Goal: Task Accomplishment & Management: Complete application form

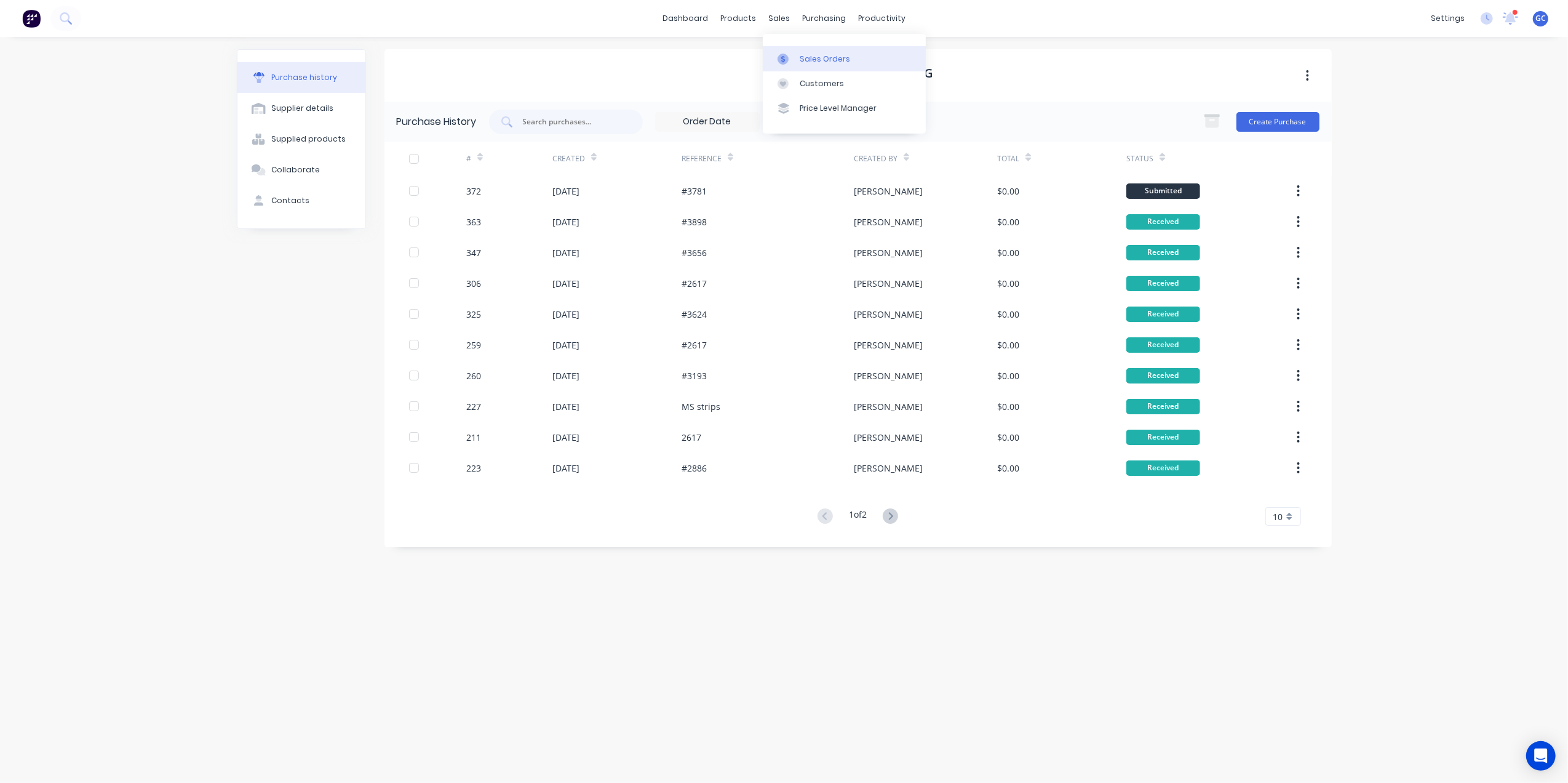
drag, startPoint x: 837, startPoint y: 59, endPoint x: 849, endPoint y: 53, distance: 13.4
click at [837, 59] on div "Sales Orders" at bounding box center [825, 59] width 50 height 11
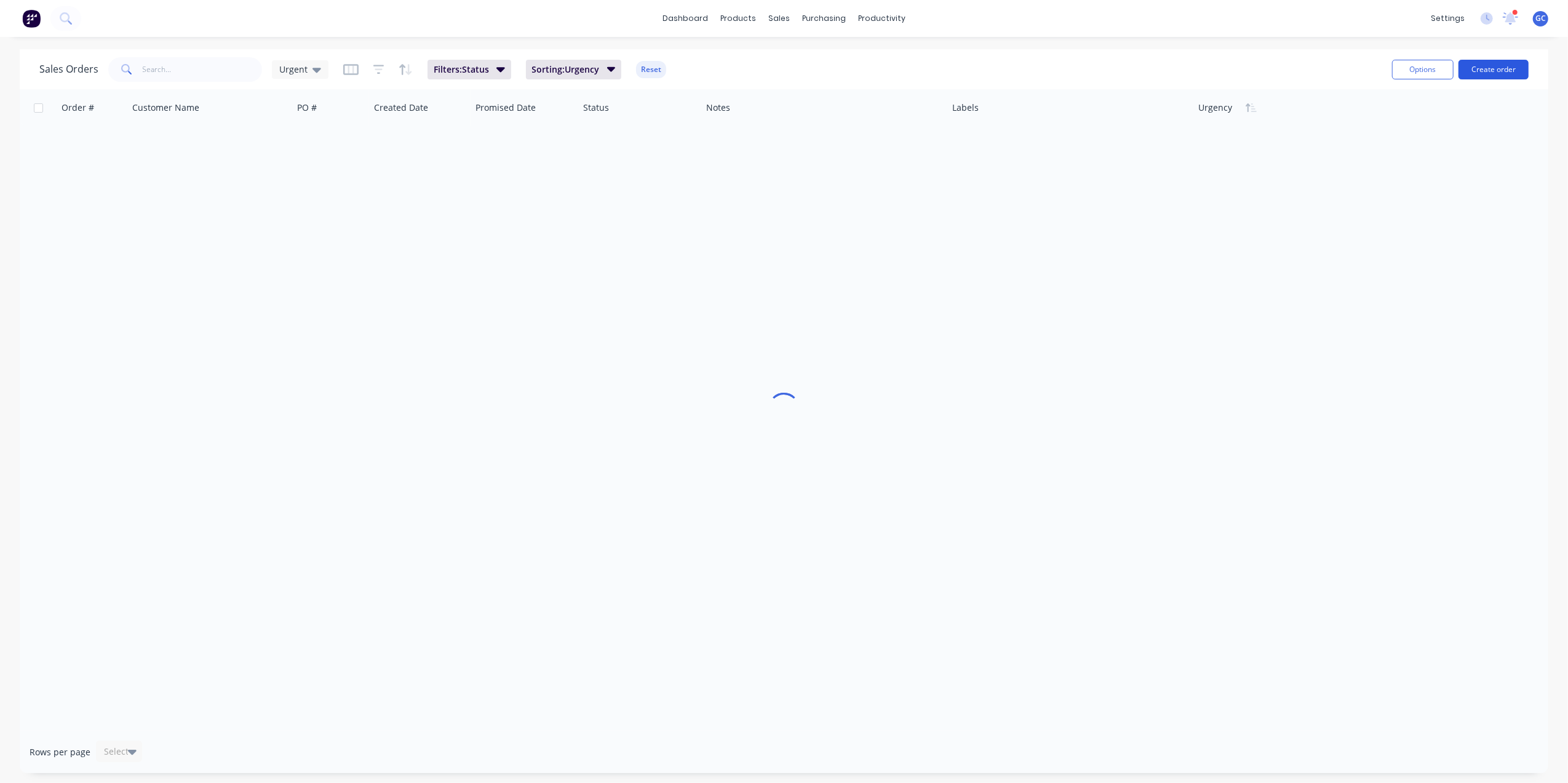
click at [1516, 73] on button "Create order" at bounding box center [1493, 70] width 70 height 20
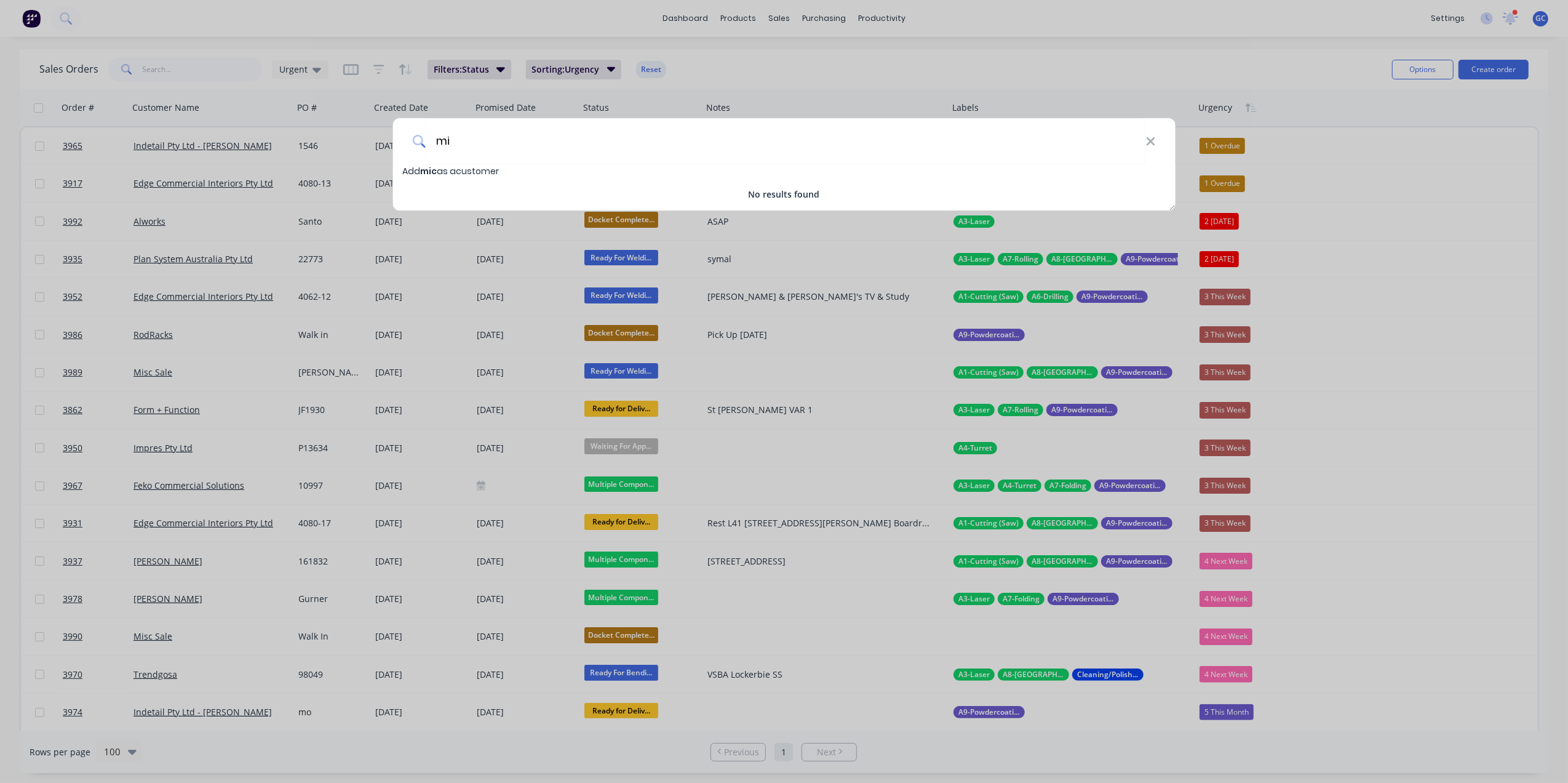
type input "m"
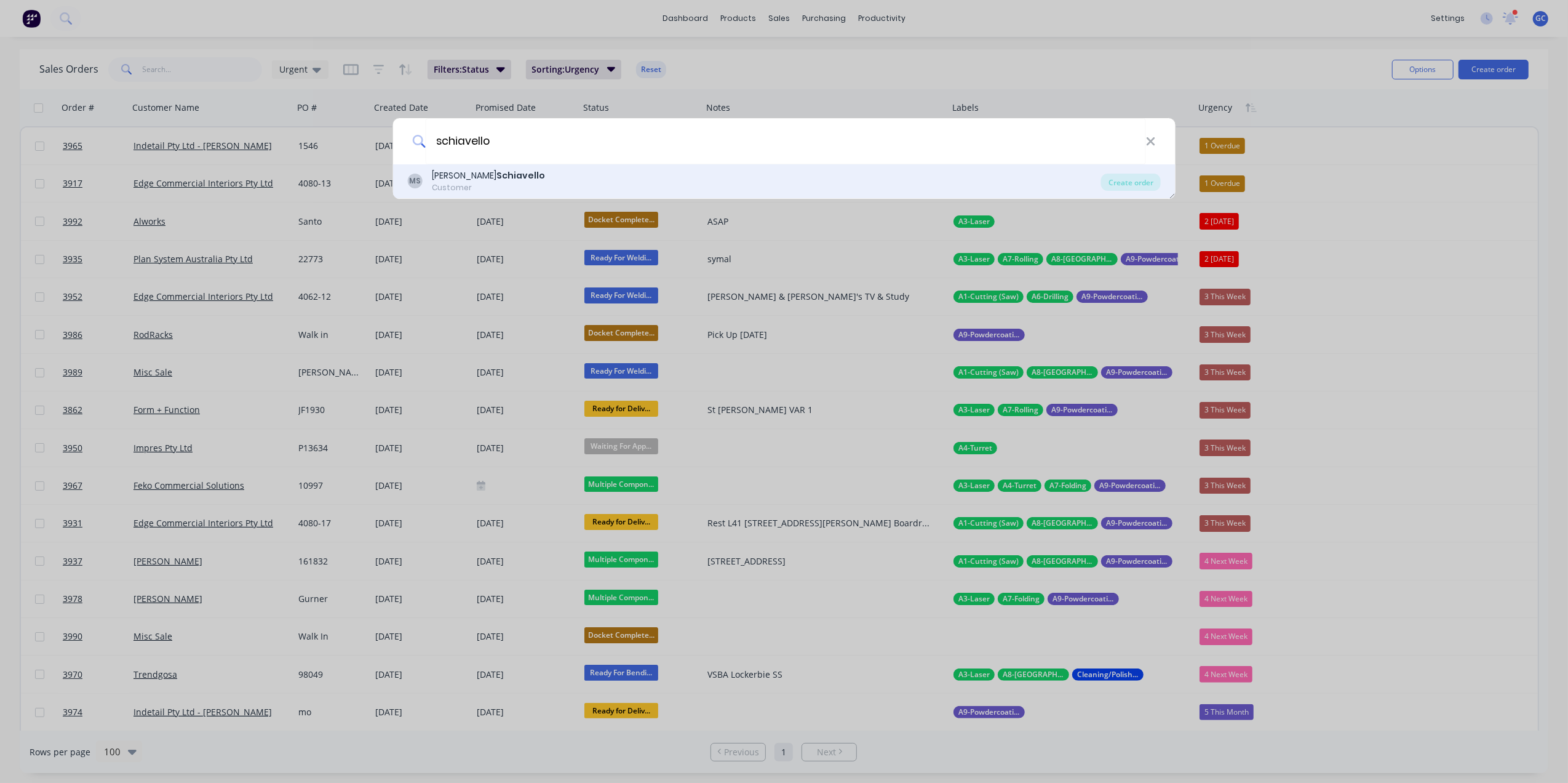
type input "schiavello"
click at [539, 196] on div "MS [PERSON_NAME] Customer Create order" at bounding box center [784, 182] width 783 height 35
click at [547, 182] on div "MS [PERSON_NAME] Customer" at bounding box center [754, 181] width 694 height 24
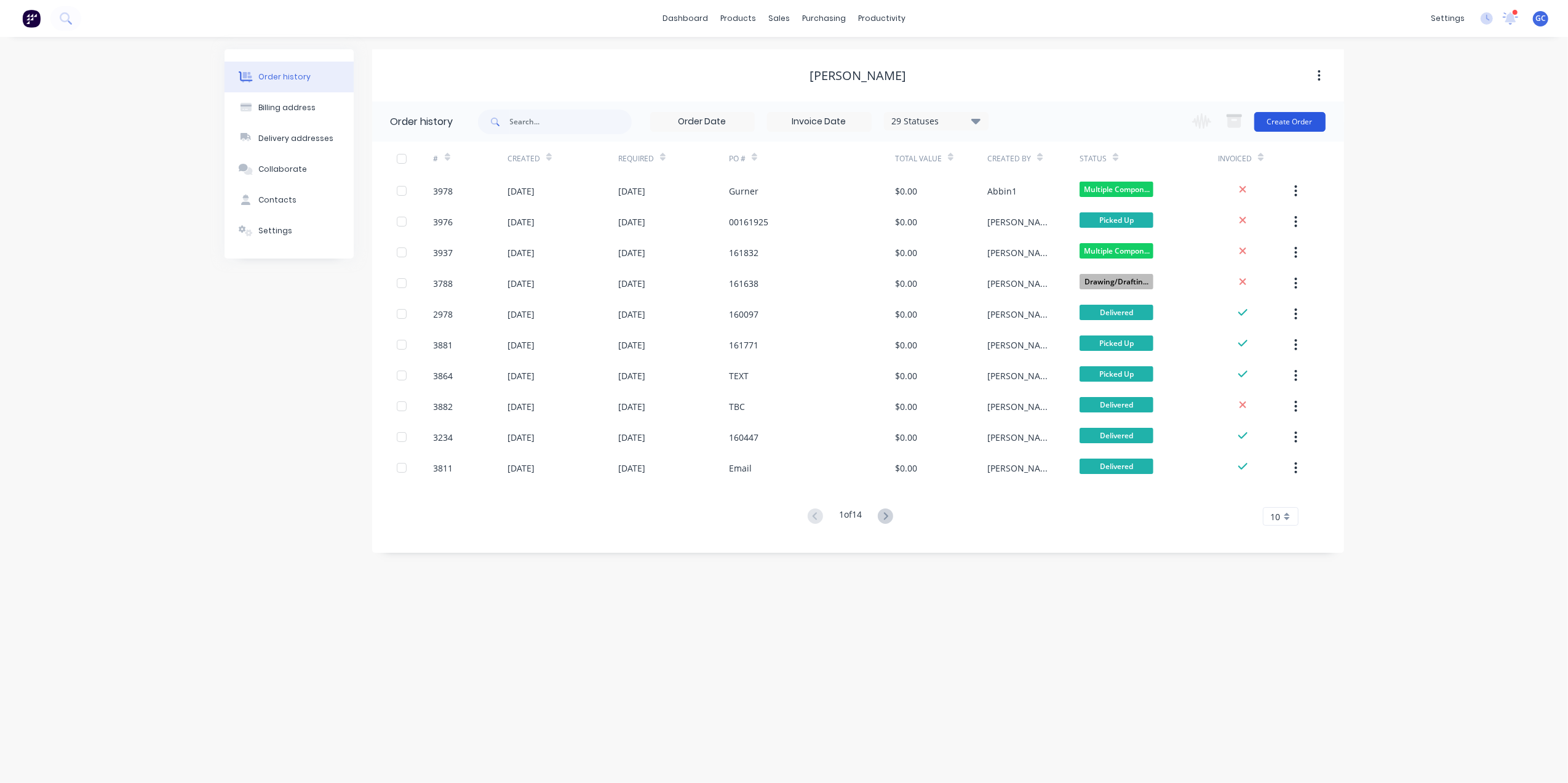
click at [1308, 118] on button "Create Order" at bounding box center [1290, 122] width 71 height 20
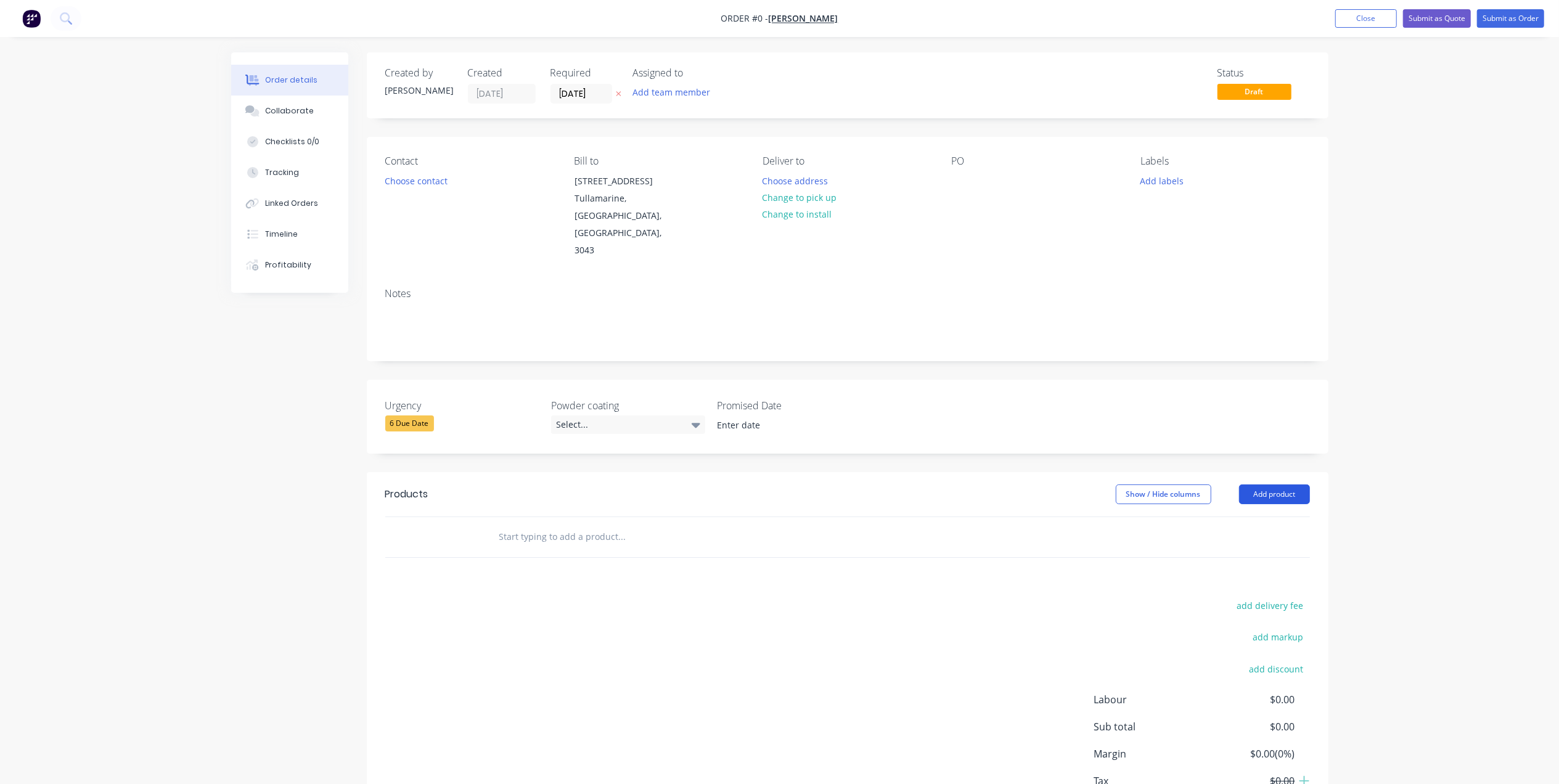
click at [1244, 484] on button "Add product" at bounding box center [1275, 494] width 71 height 20
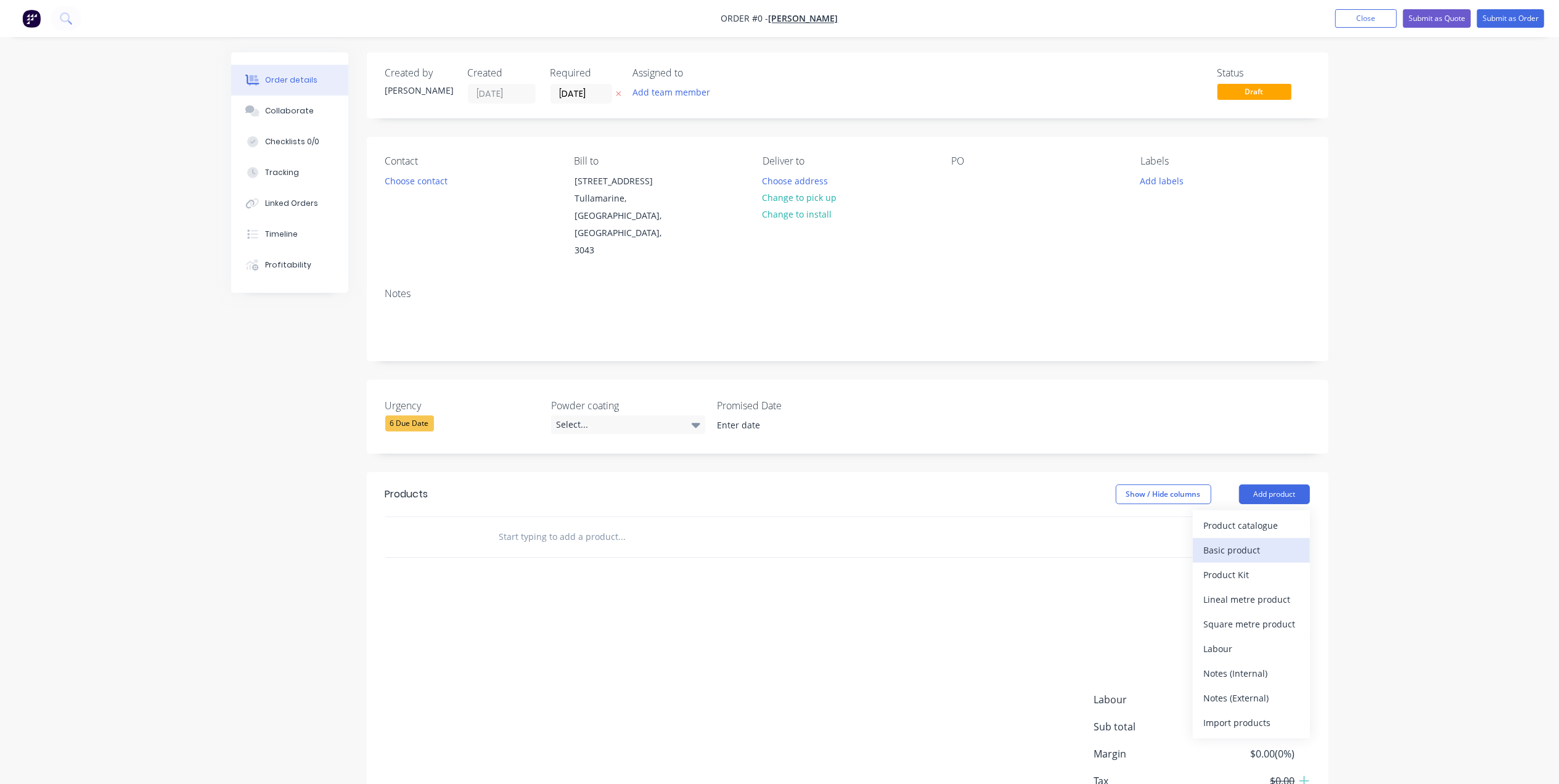
click at [1258, 541] on div "Basic product" at bounding box center [1251, 550] width 95 height 18
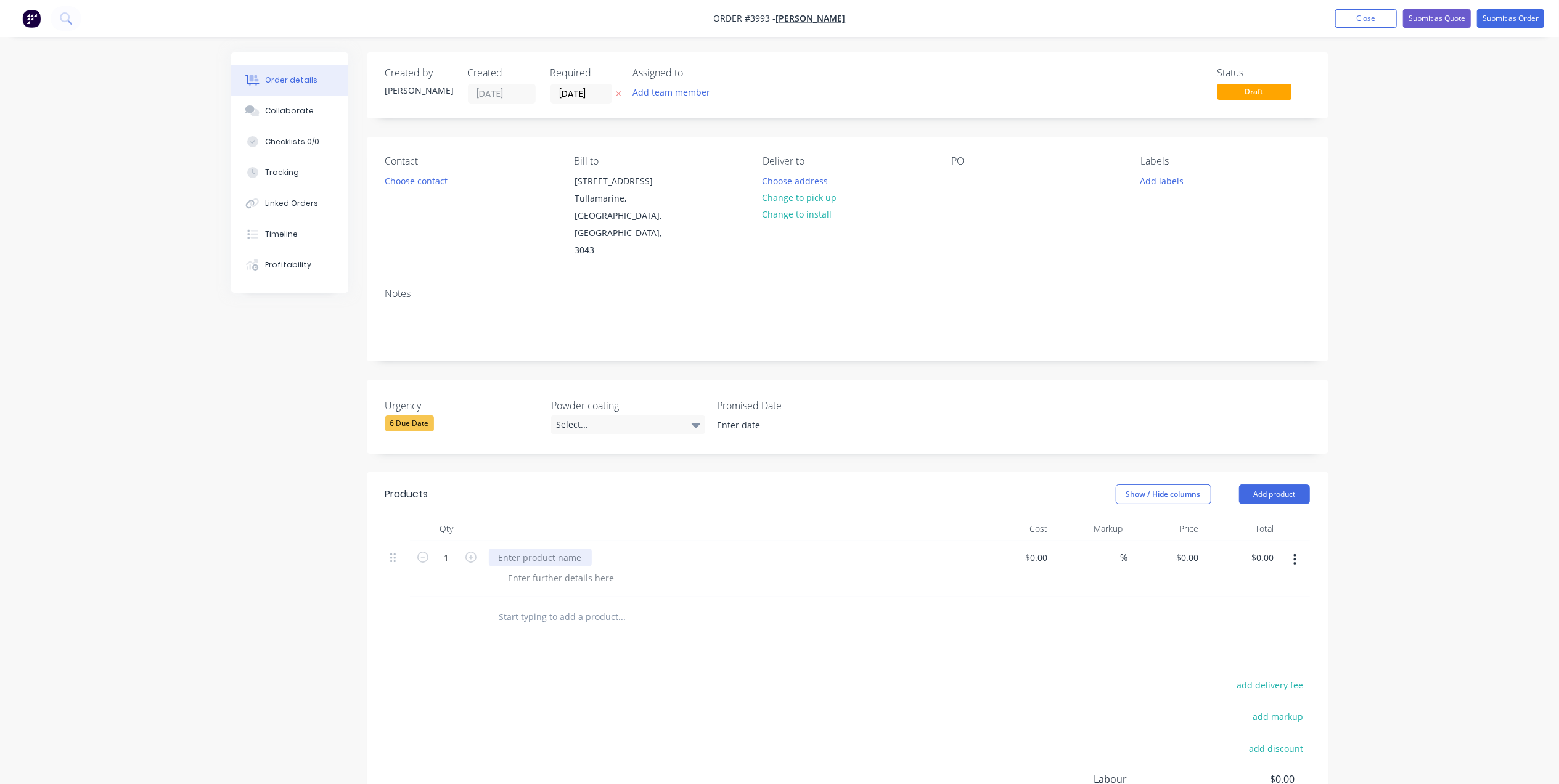
click at [526, 549] on div at bounding box center [541, 558] width 103 height 18
click at [544, 569] on div at bounding box center [561, 578] width 126 height 18
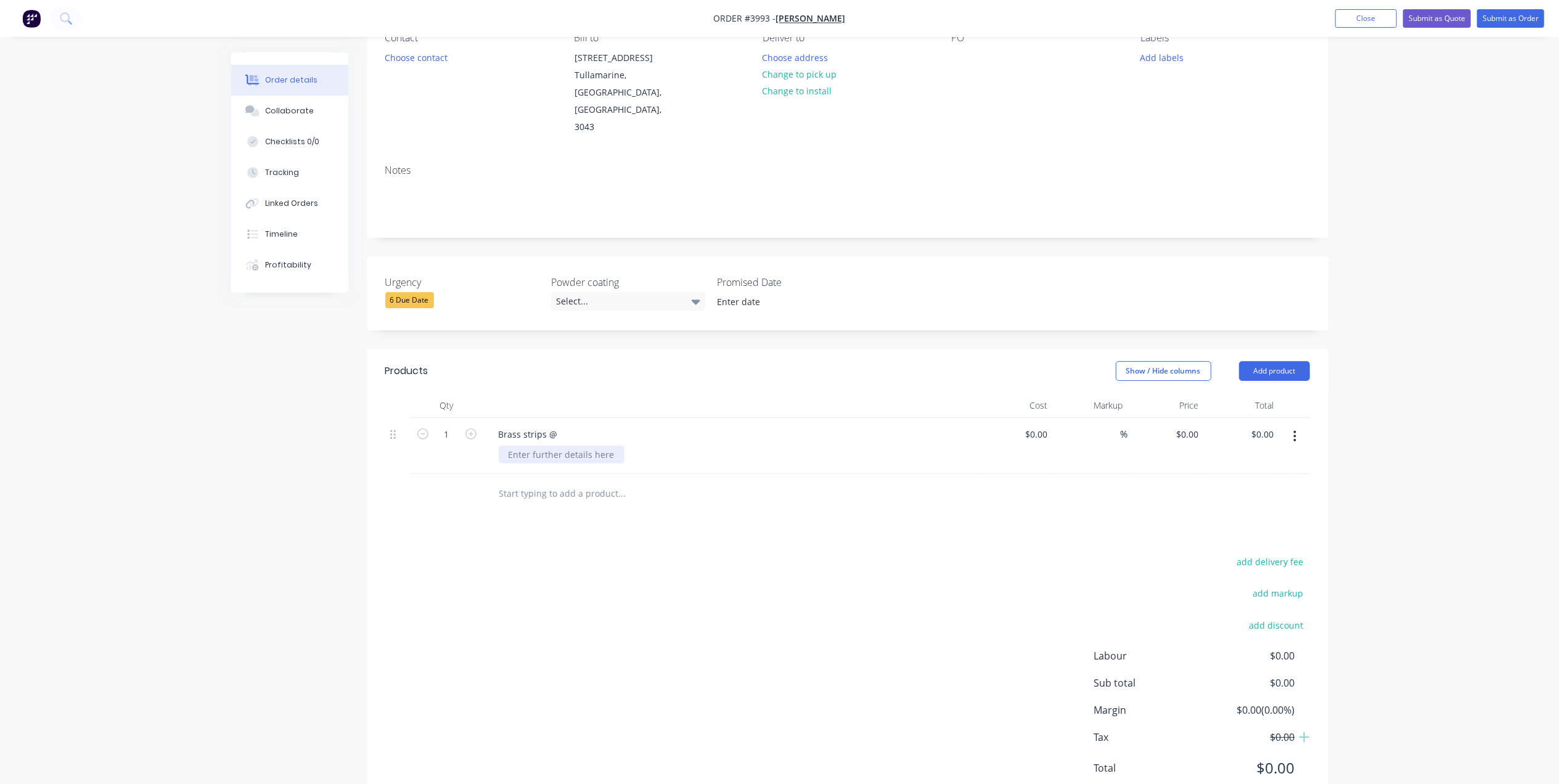
scroll to position [134, 0]
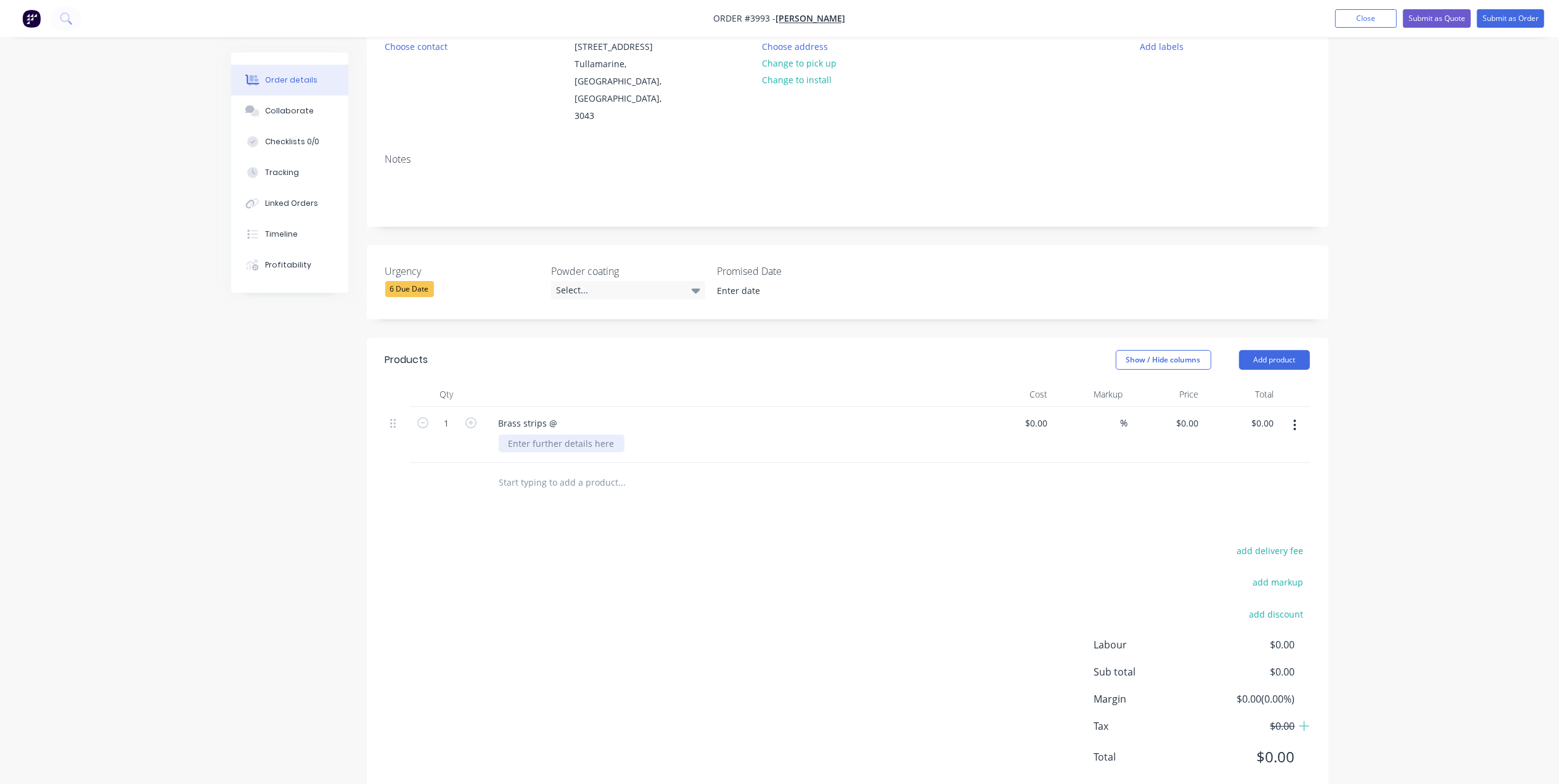
click at [528, 435] on div at bounding box center [561, 444] width 126 height 18
click at [556, 414] on div "Brass strips @" at bounding box center [528, 423] width 79 height 18
drag, startPoint x: 1300, startPoint y: 387, endPoint x: 1296, endPoint y: 400, distance: 13.6
click at [1300, 414] on button "button" at bounding box center [1295, 425] width 29 height 22
click at [1280, 473] on div "Duplicate" at bounding box center [1251, 482] width 95 height 18
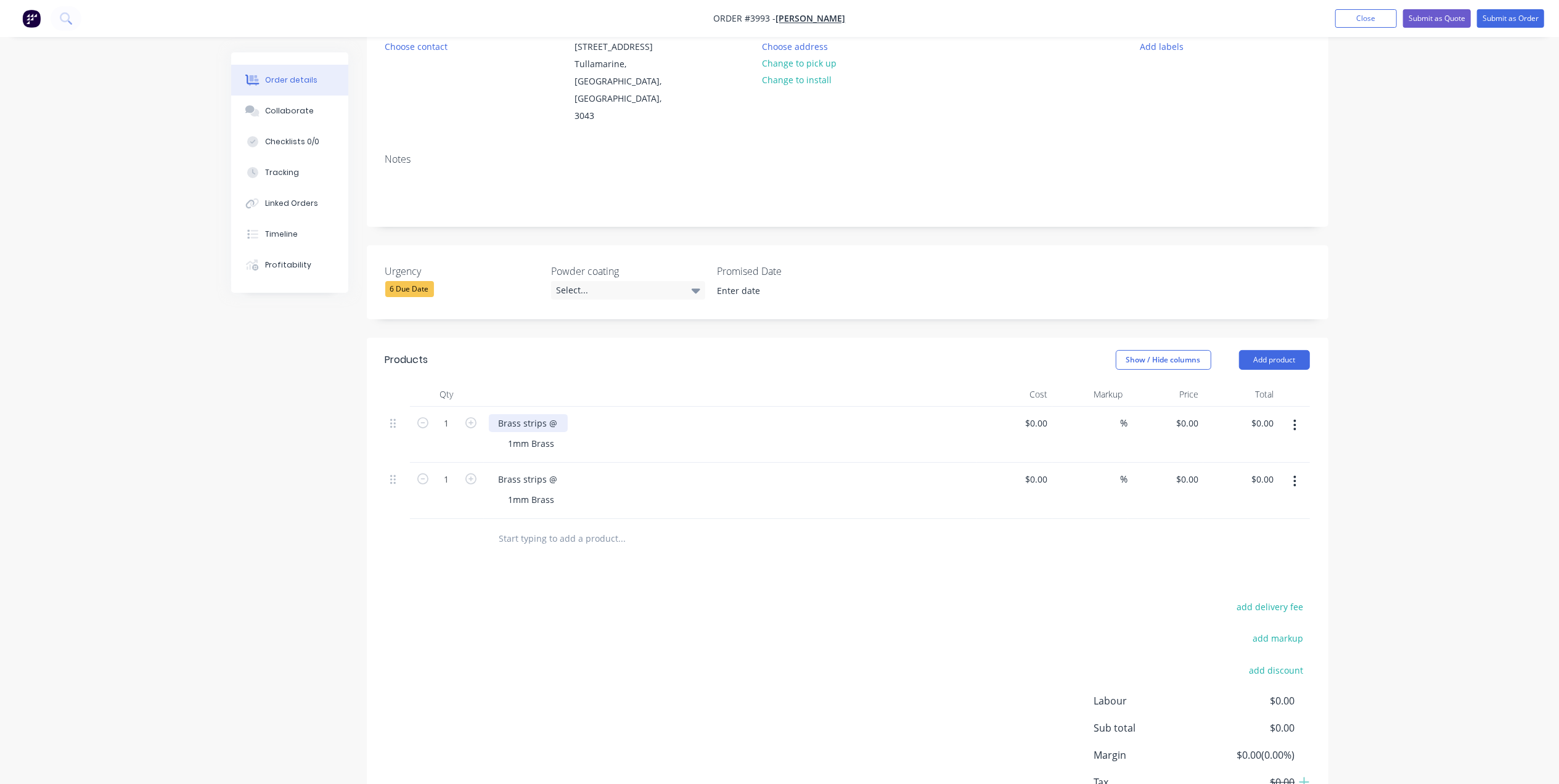
click at [562, 414] on div "Brass strips @" at bounding box center [528, 423] width 79 height 18
click at [1293, 475] on icon "button" at bounding box center [1295, 481] width 3 height 14
click at [1284, 529] on div "Duplicate" at bounding box center [1251, 538] width 95 height 18
click at [570, 470] on div "Brass strips @" at bounding box center [730, 479] width 483 height 18
click at [553, 470] on div "Brass strips @" at bounding box center [528, 479] width 79 height 18
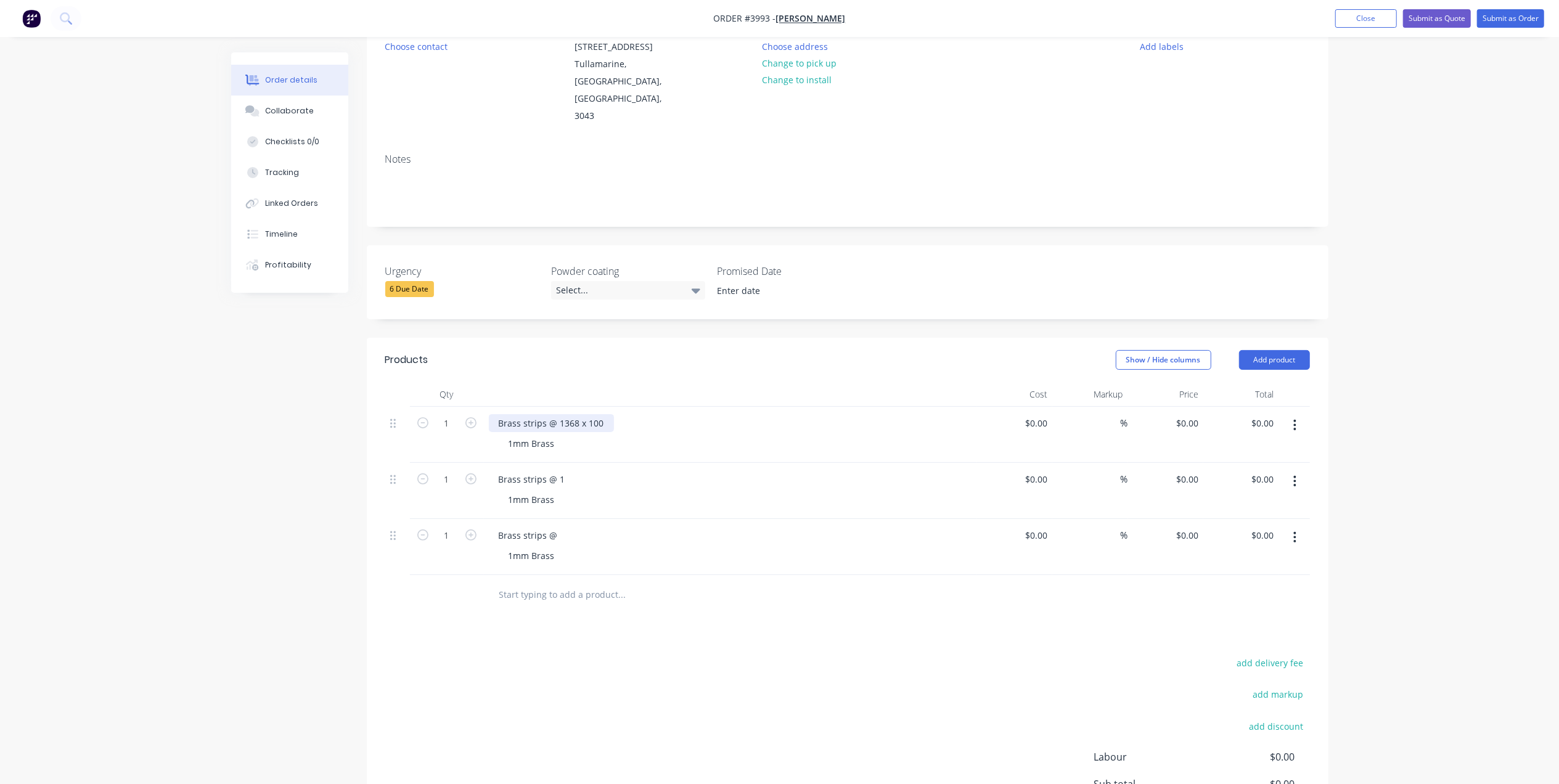
click at [595, 414] on div "Brass strips @ 1368 x 100" at bounding box center [551, 423] width 125 height 18
click at [598, 414] on div "Brass strips @ 1368 x 100" at bounding box center [551, 423] width 125 height 18
click at [563, 470] on div "Brass strips @ 1" at bounding box center [532, 479] width 86 height 18
click at [566, 470] on div "Brass strips @ 1" at bounding box center [532, 479] width 86 height 18
click at [640, 470] on div "Brass strips @ 1360 x 50 x 20 return" at bounding box center [573, 479] width 168 height 18
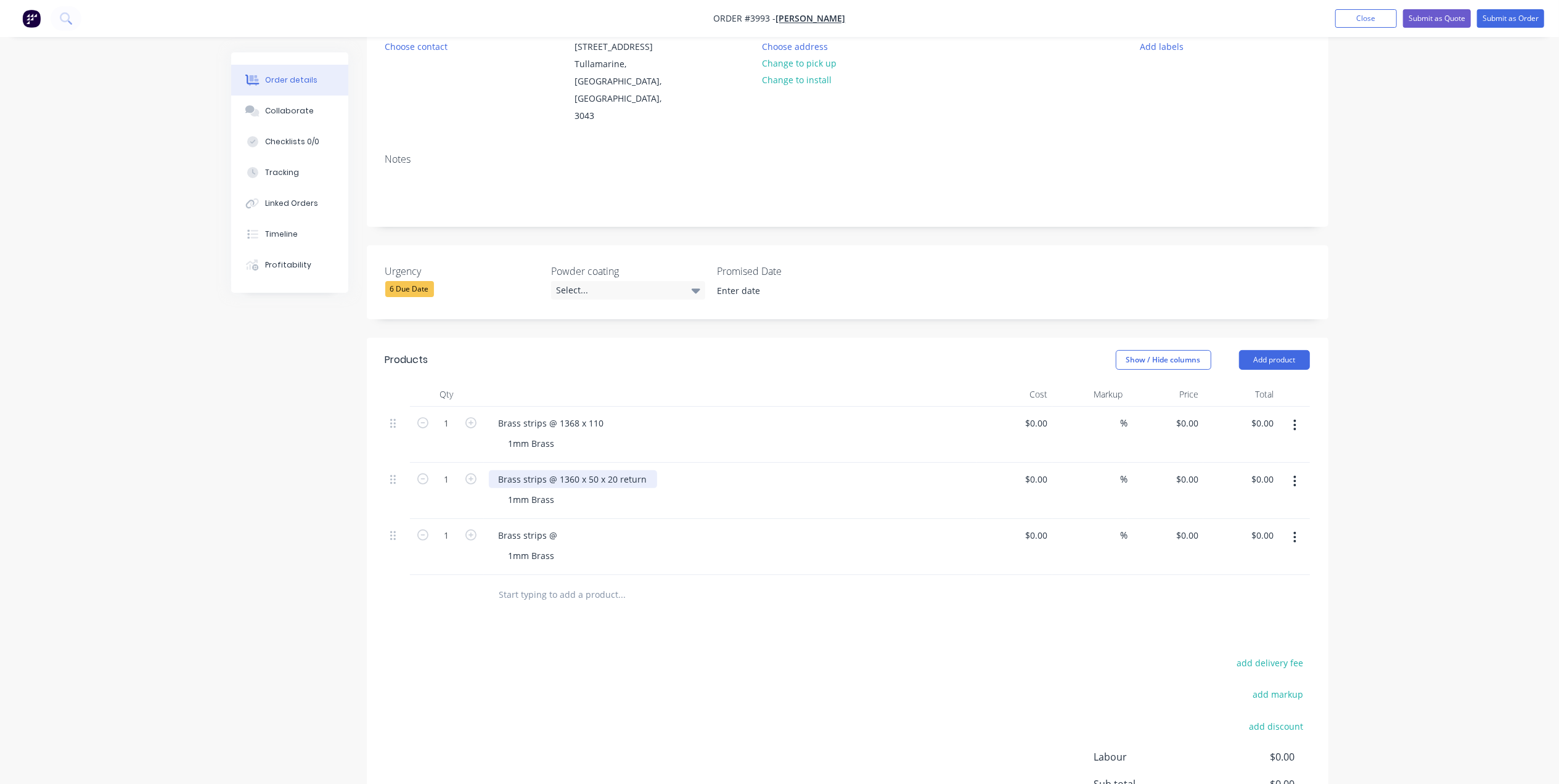
click at [652, 470] on div "Brass strips @ 1360 x 50 x 20 return" at bounding box center [573, 479] width 168 height 18
click at [559, 491] on div "1mm Brass" at bounding box center [531, 500] width 66 height 18
click at [555, 526] on div "Brass strips @" at bounding box center [528, 535] width 79 height 18
click at [558, 526] on div "Brass strips @" at bounding box center [528, 535] width 79 height 18
click at [477, 527] on button "button" at bounding box center [471, 534] width 16 height 13
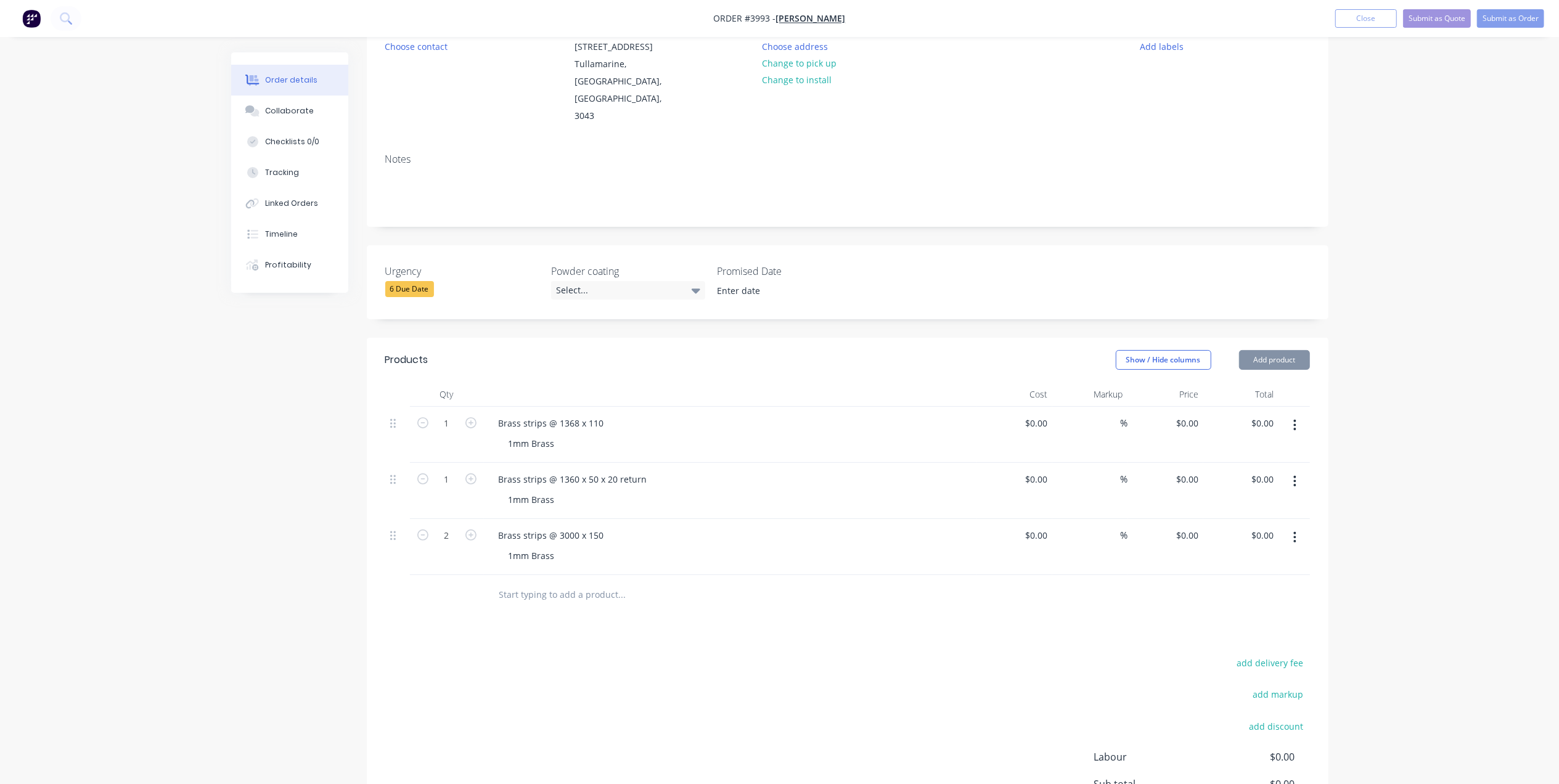
click at [477, 527] on button "button" at bounding box center [471, 534] width 16 height 13
type input "3"
click at [807, 654] on div "add delivery fee add markup add discount Labour $0.00 Sub total $0.00 Margin $0…" at bounding box center [847, 773] width 924 height 238
click at [1293, 524] on div at bounding box center [1295, 547] width 31 height 56
click at [1302, 519] on div at bounding box center [1295, 547] width 31 height 56
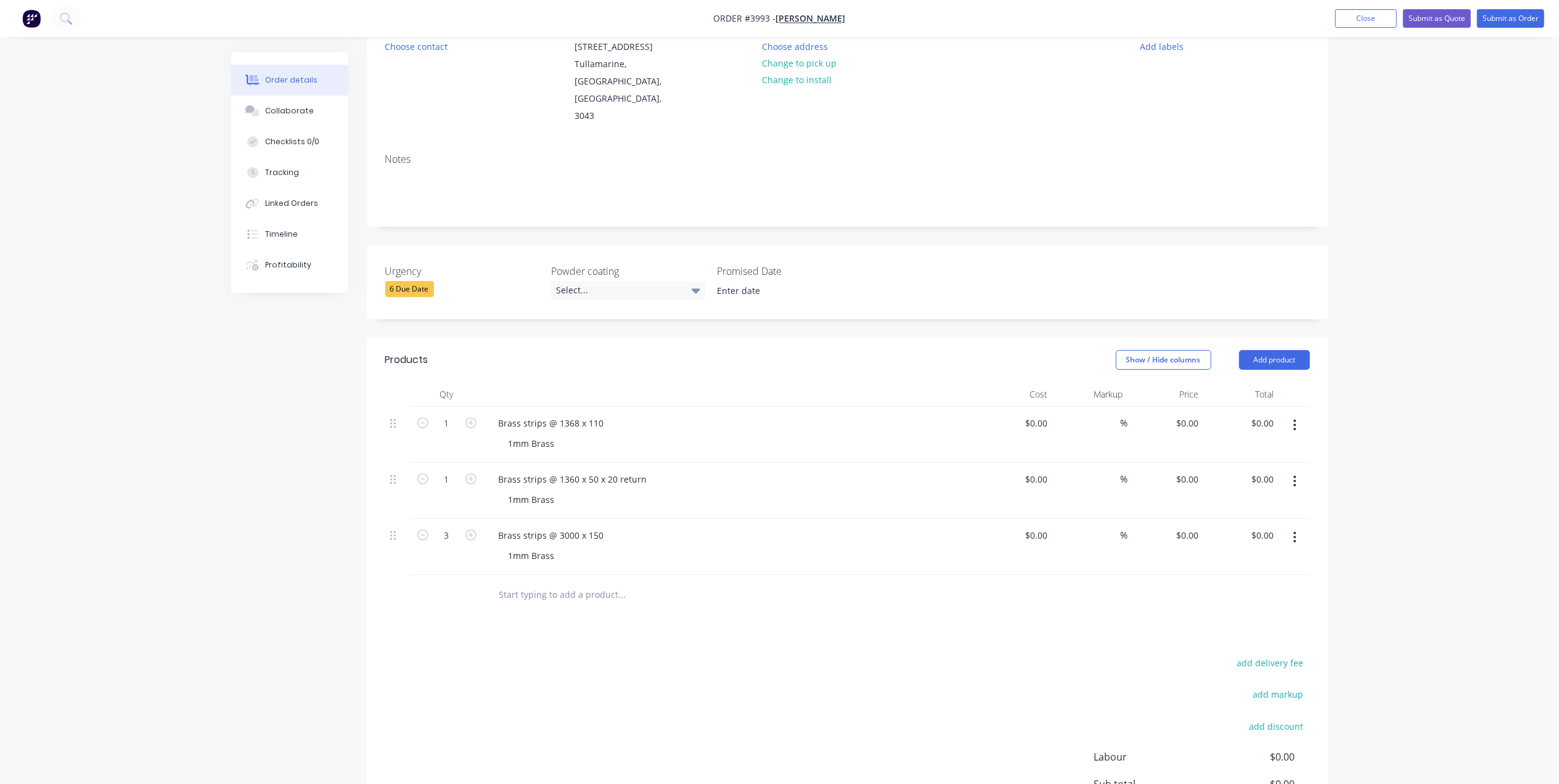
click at [1298, 526] on button "button" at bounding box center [1295, 537] width 29 height 22
click at [1282, 585] on div "Duplicate" at bounding box center [1251, 594] width 95 height 18
click at [606, 582] on div "Brass strips @ 3000 x 150" at bounding box center [551, 591] width 125 height 18
click at [1300, 582] on button "button" at bounding box center [1295, 593] width 29 height 22
click at [1275, 642] on div "Duplicate" at bounding box center [1251, 651] width 95 height 18
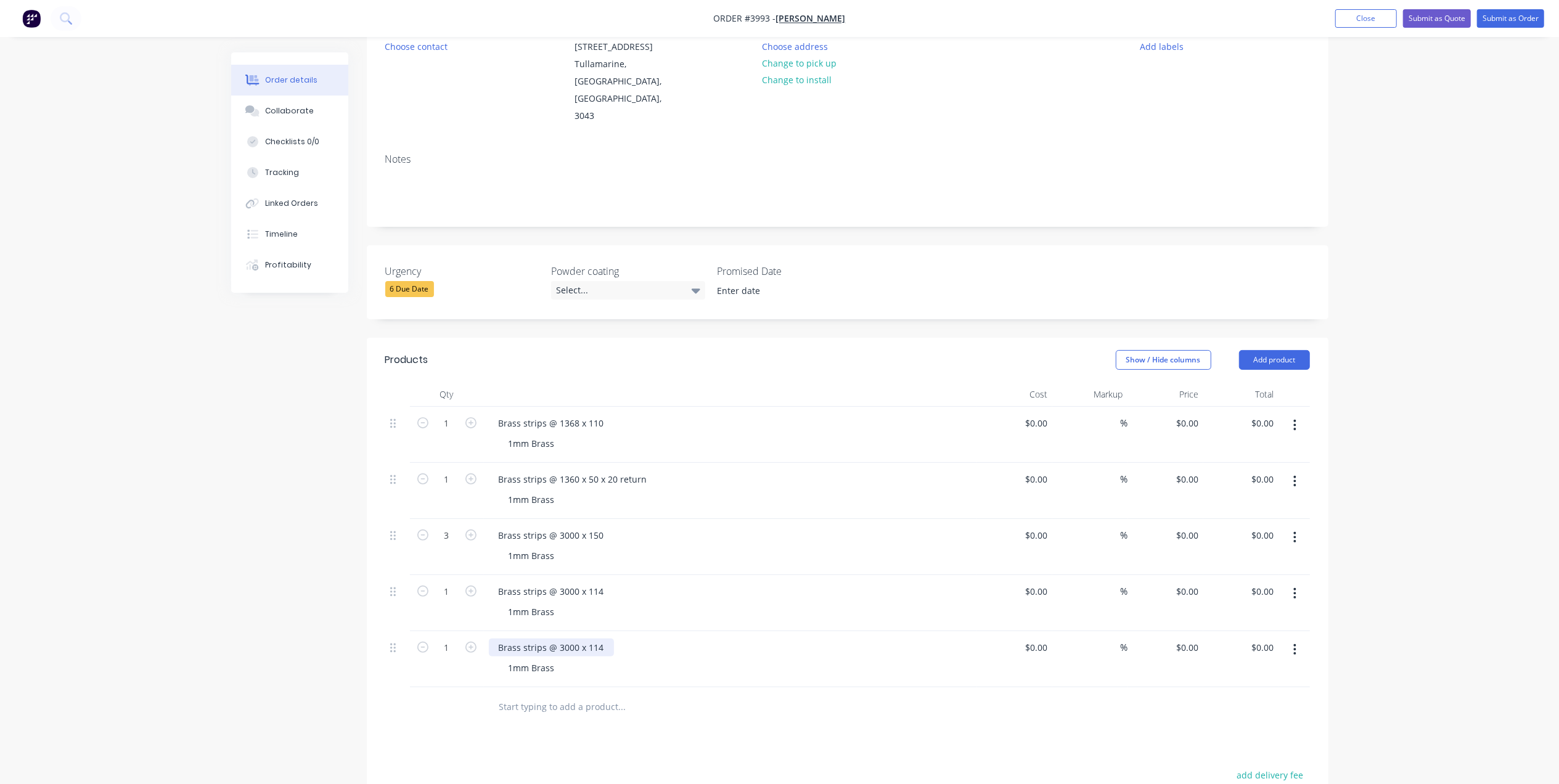
click at [602, 638] on div "Brass strips @ 3000 x 114" at bounding box center [551, 647] width 125 height 18
click at [1300, 638] on button "button" at bounding box center [1295, 649] width 29 height 22
click at [1254, 694] on button "Duplicate" at bounding box center [1251, 706] width 117 height 24
click at [598, 694] on div "Brass strips @ 3000 x 65" at bounding box center [549, 703] width 120 height 18
click at [477, 696] on button "button" at bounding box center [471, 702] width 16 height 13
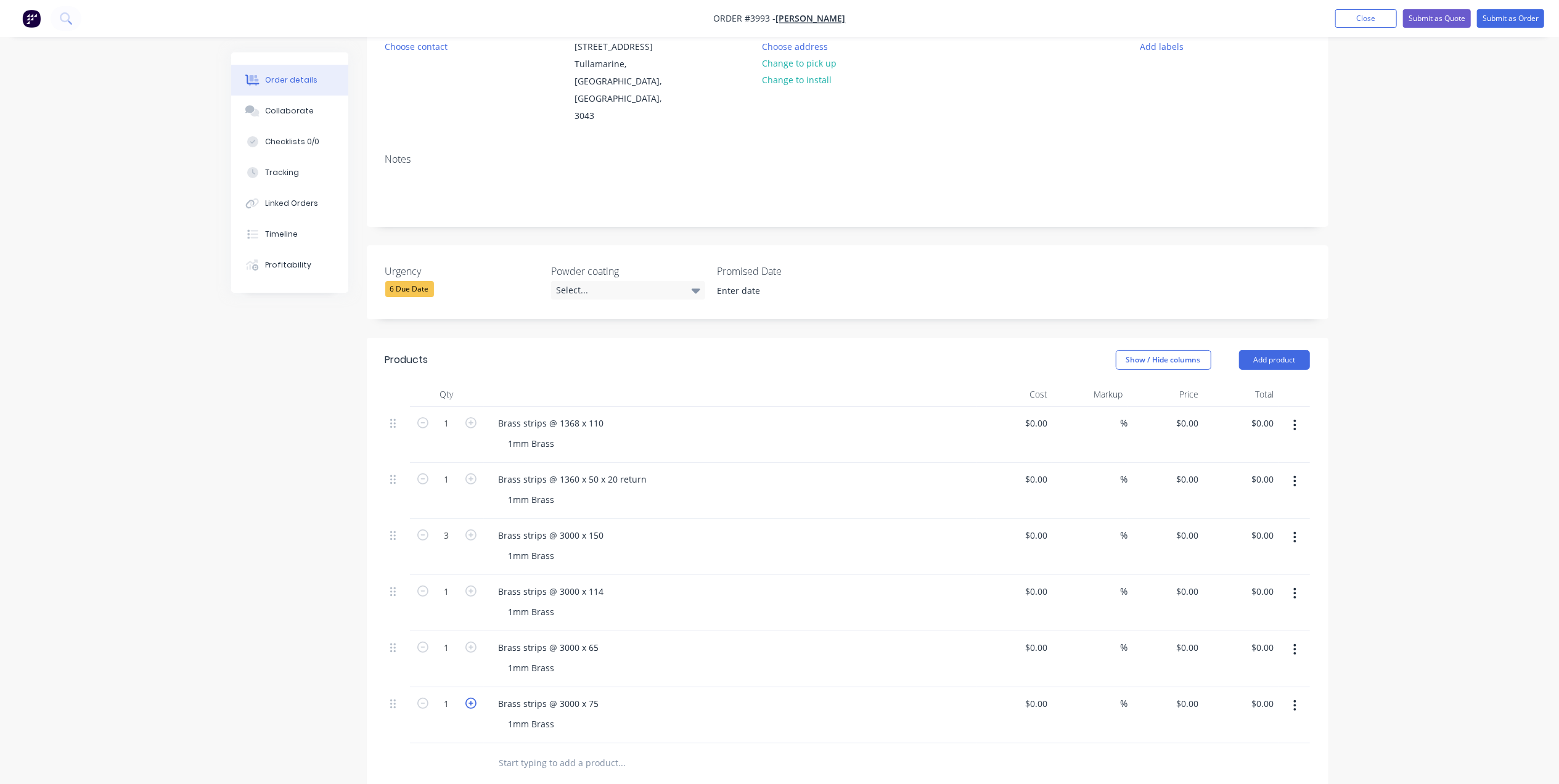
type input "2"
click at [802, 638] on div "Brass strips @ 3000 x 65" at bounding box center [730, 647] width 483 height 18
click at [651, 470] on div "Brass strips @ 1360 x 50 x 20 return" at bounding box center [573, 479] width 168 height 18
click at [788, 519] on div "Brass strips @ 3000 x 150 1mm Brass" at bounding box center [730, 547] width 493 height 56
click at [568, 491] on div "1mm Brass" at bounding box center [735, 500] width 473 height 18
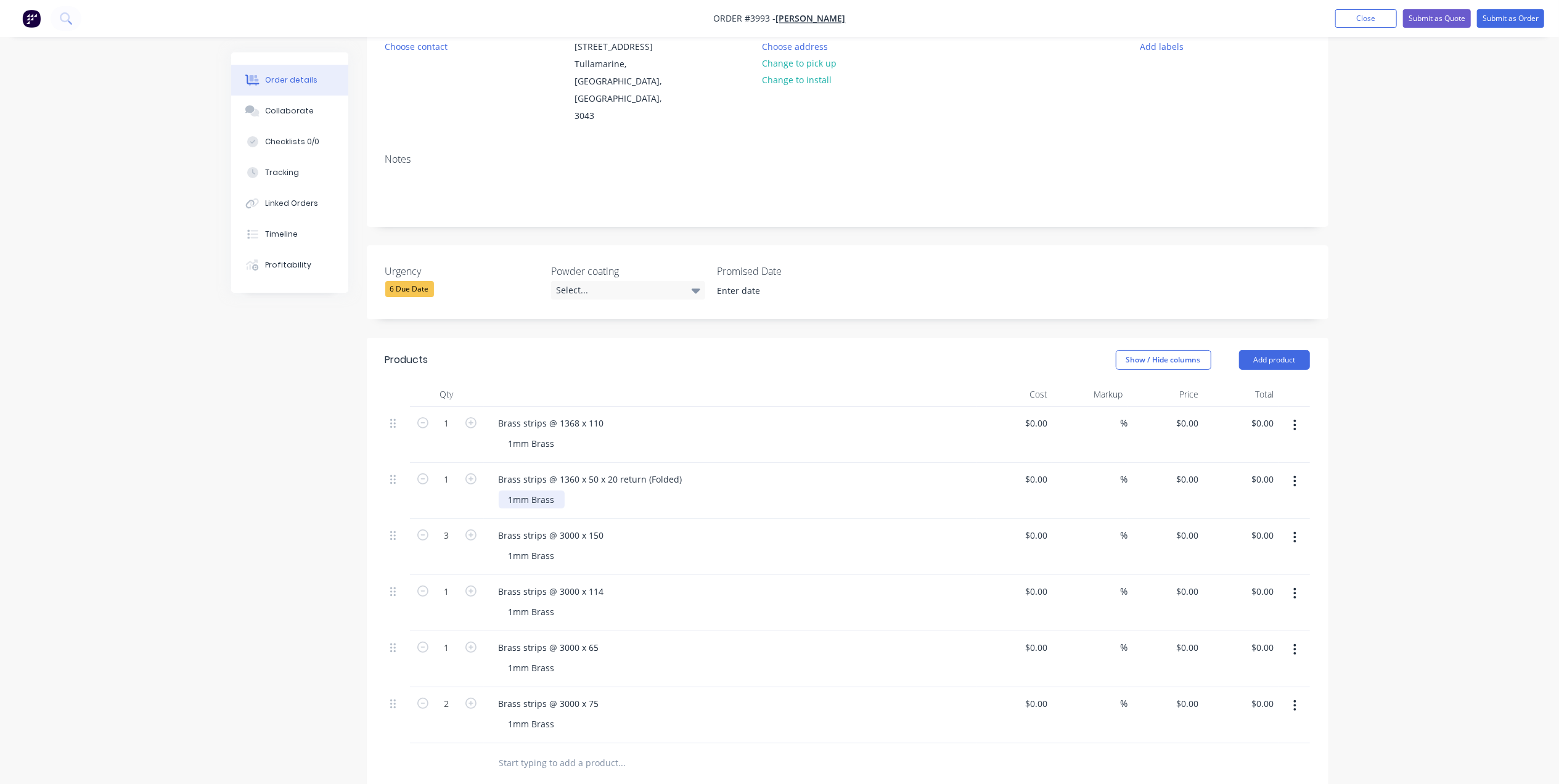
click at [558, 491] on div "1mm Brass" at bounding box center [531, 500] width 66 height 18
click at [683, 470] on div "Brass strips @ 1360 x 50 x 20 return (Folded)" at bounding box center [590, 479] width 203 height 18
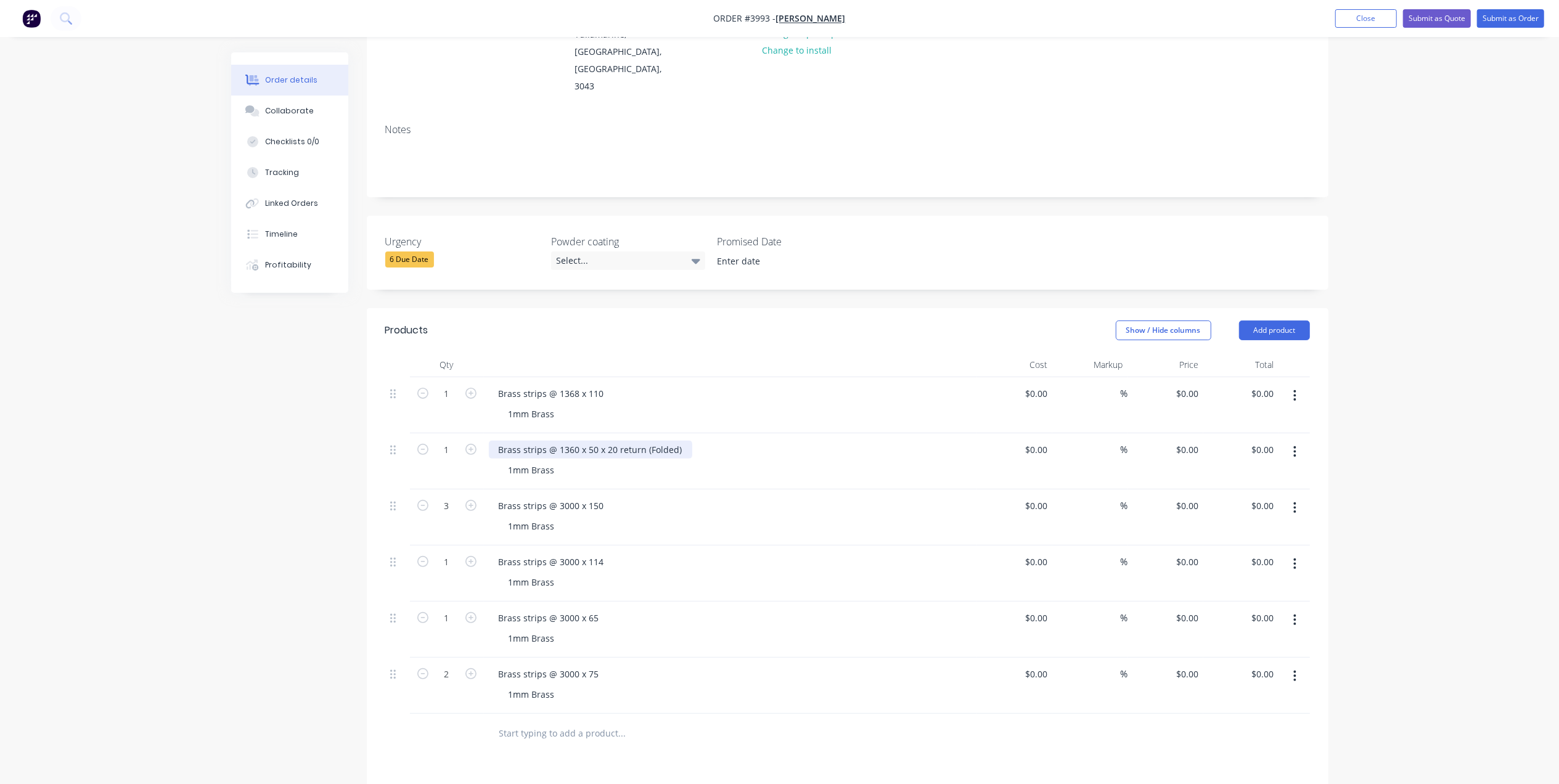
scroll to position [217, 0]
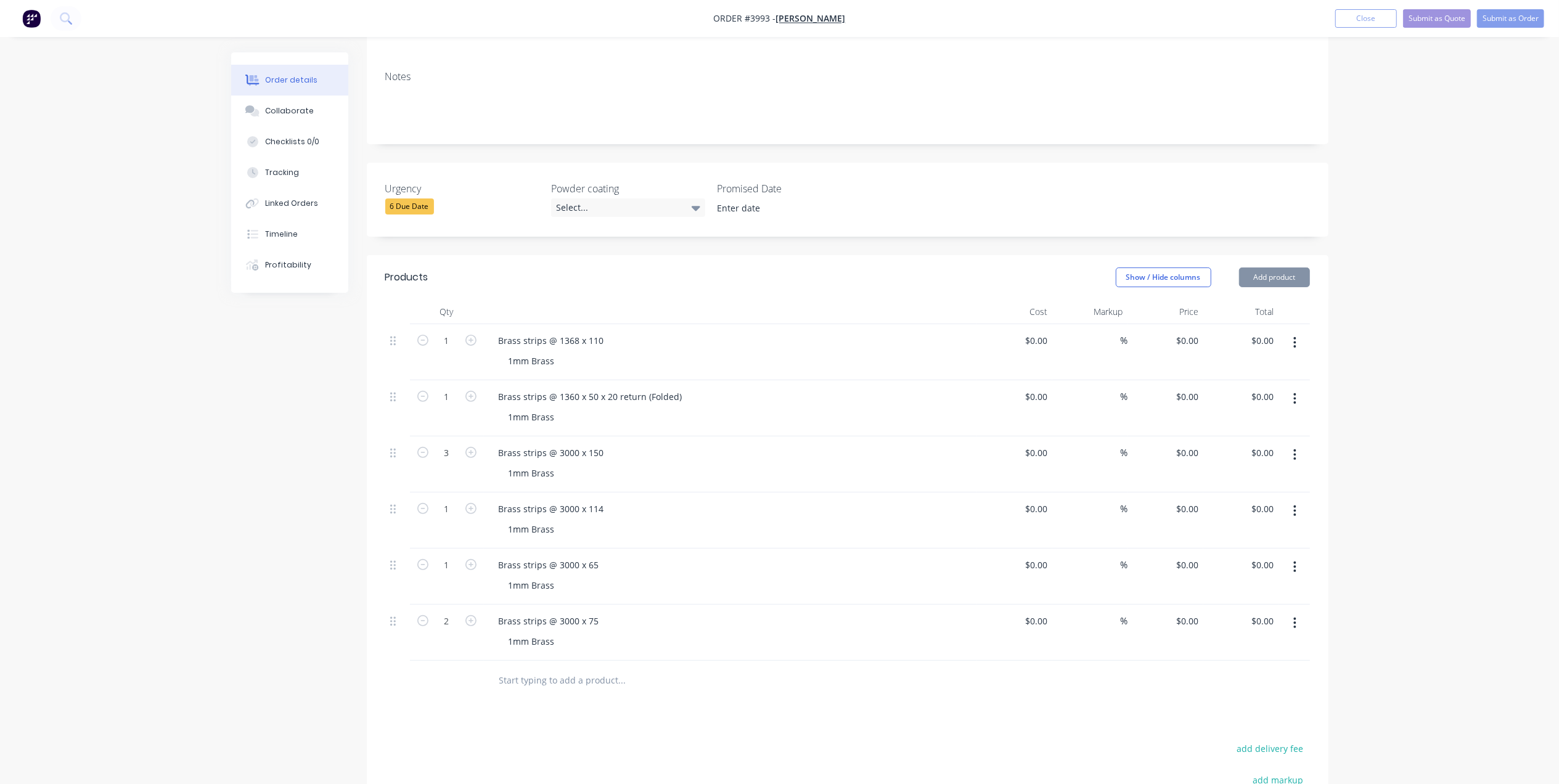
click at [1300, 612] on button "button" at bounding box center [1295, 623] width 29 height 22
click at [1262, 671] on div "Duplicate" at bounding box center [1251, 680] width 95 height 18
click at [602, 668] on div "Brass strips @ 3000 x 75" at bounding box center [549, 677] width 120 height 18
click at [466, 671] on icon "button" at bounding box center [471, 676] width 11 height 11
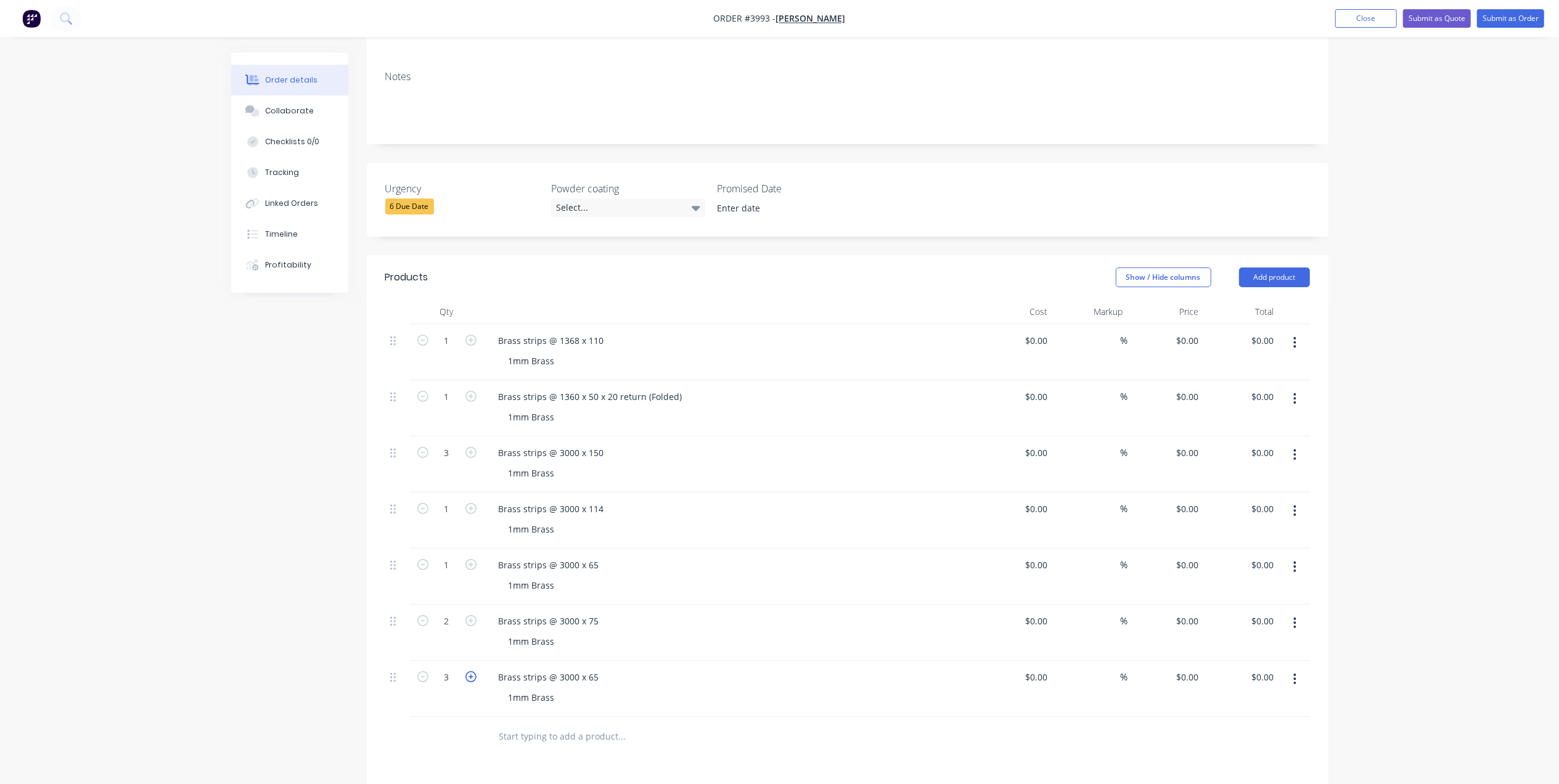
click at [466, 671] on icon "button" at bounding box center [471, 676] width 11 height 11
type input "5"
click at [594, 668] on div "Brass strips @ 3000 x 65" at bounding box center [549, 677] width 120 height 18
click at [660, 668] on div "Brass strips @ 3000 x 65 ( DONE )" at bounding box center [730, 677] width 483 height 18
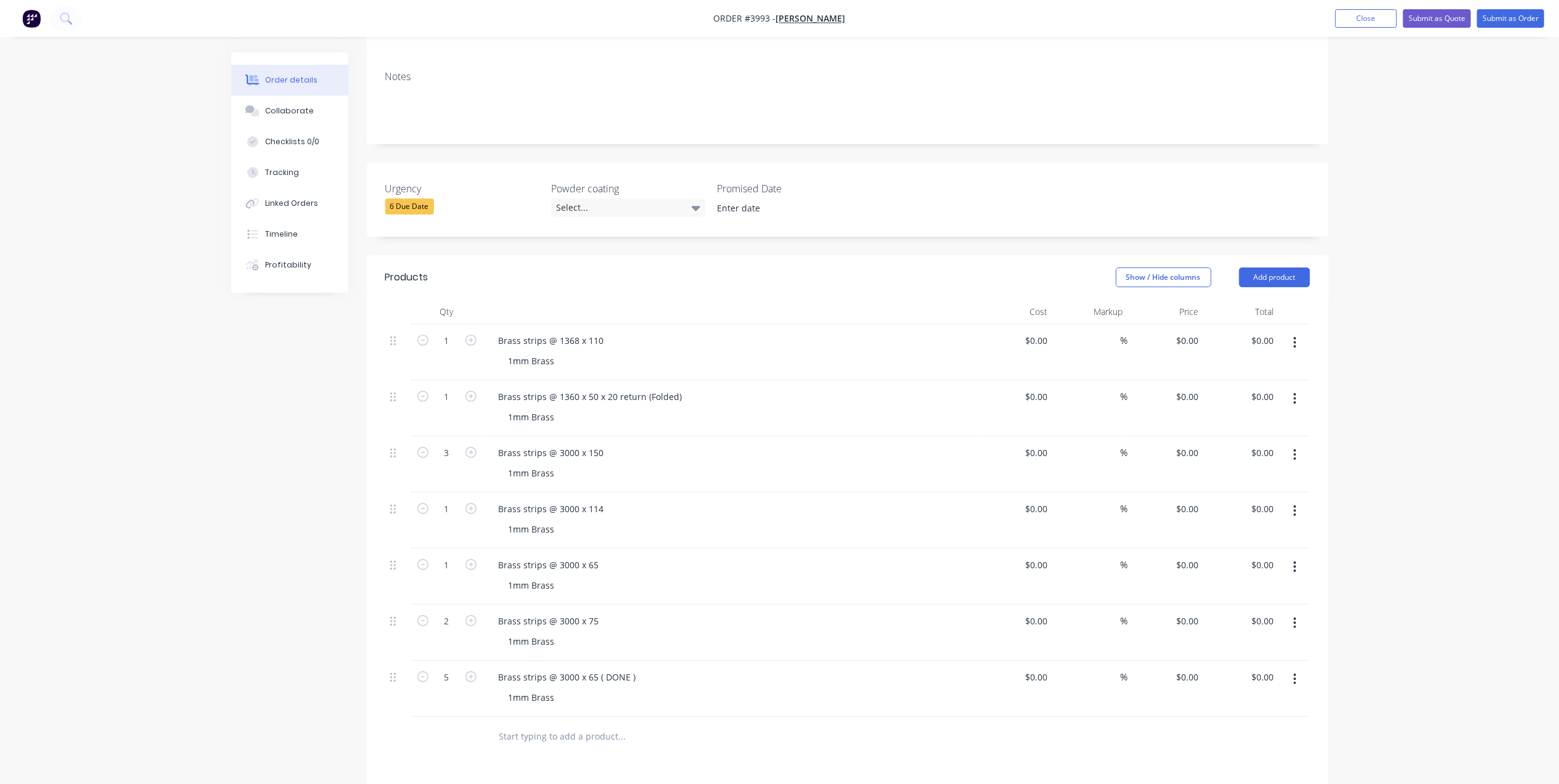
click at [1290, 668] on button "button" at bounding box center [1295, 679] width 29 height 22
click at [1234, 727] on div "Duplicate" at bounding box center [1251, 736] width 95 height 18
click at [593, 724] on div "Brass strips @ 3000 x 65 ( DONE )" at bounding box center [568, 733] width 157 height 18
click at [874, 716] on div "Brass strips @ 3000 x 107 ( DONE ) 1mm Brass" at bounding box center [730, 744] width 493 height 56
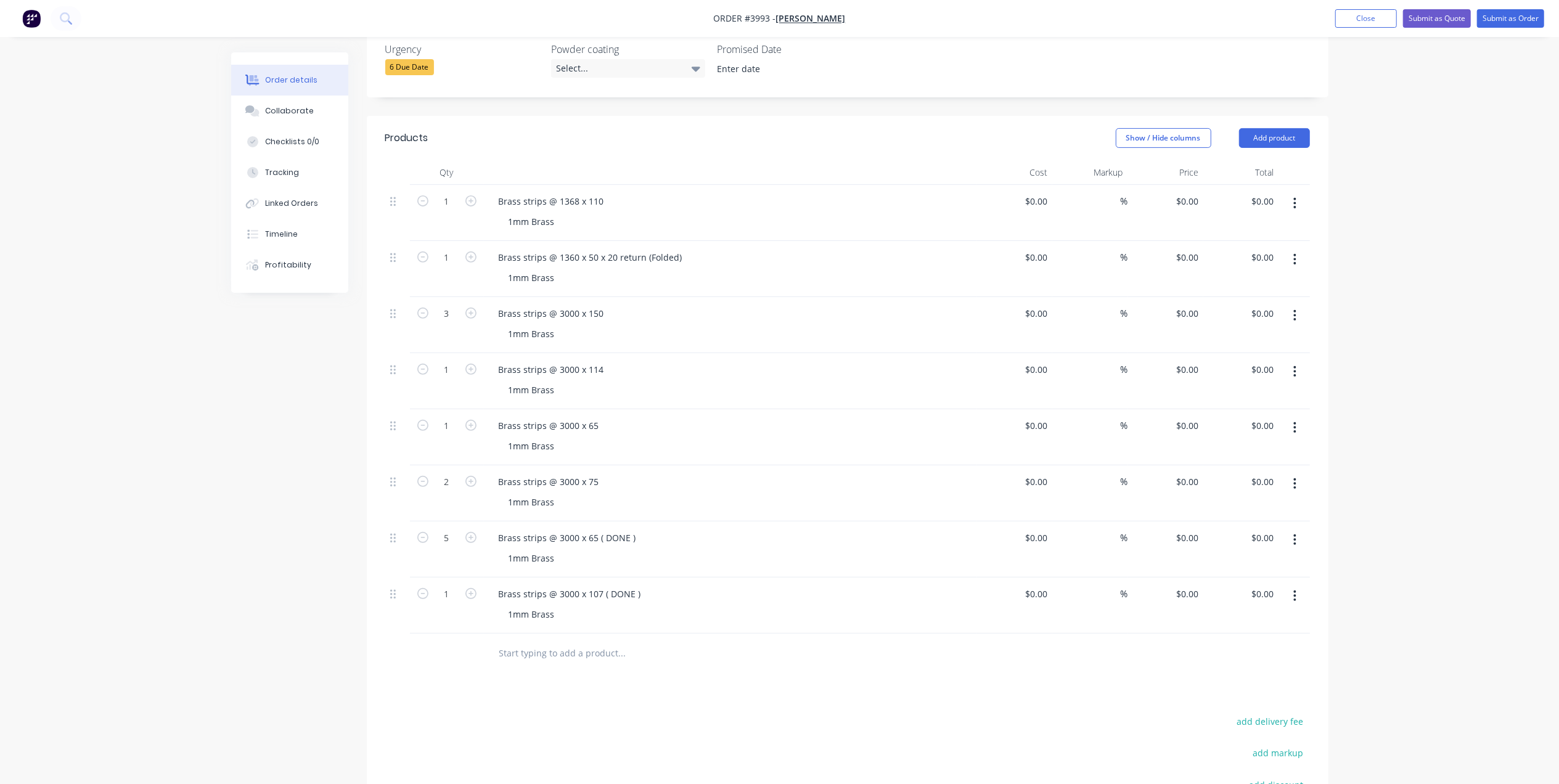
scroll to position [381, 0]
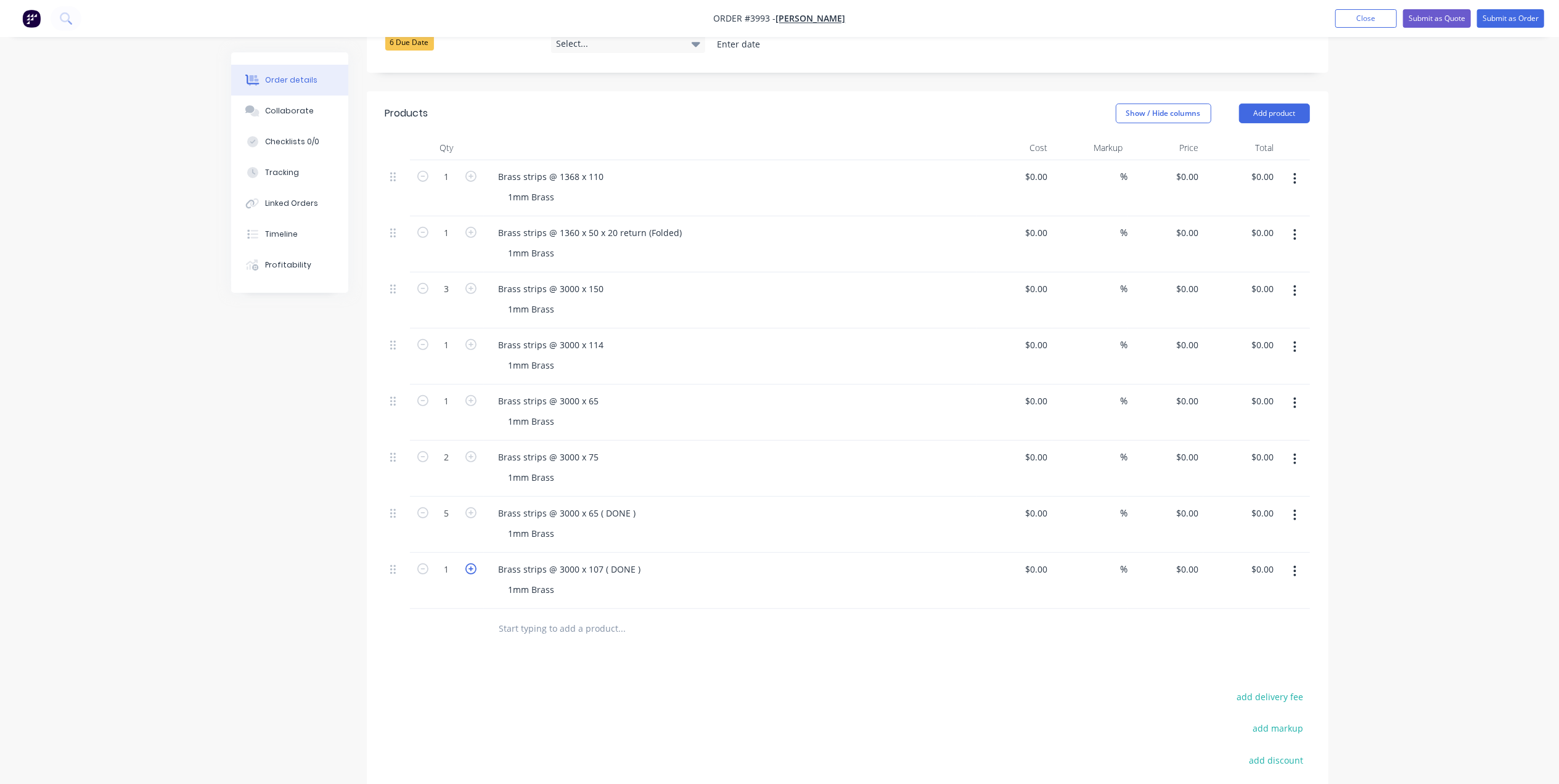
click at [471, 563] on icon "button" at bounding box center [471, 568] width 11 height 11
type input "2"
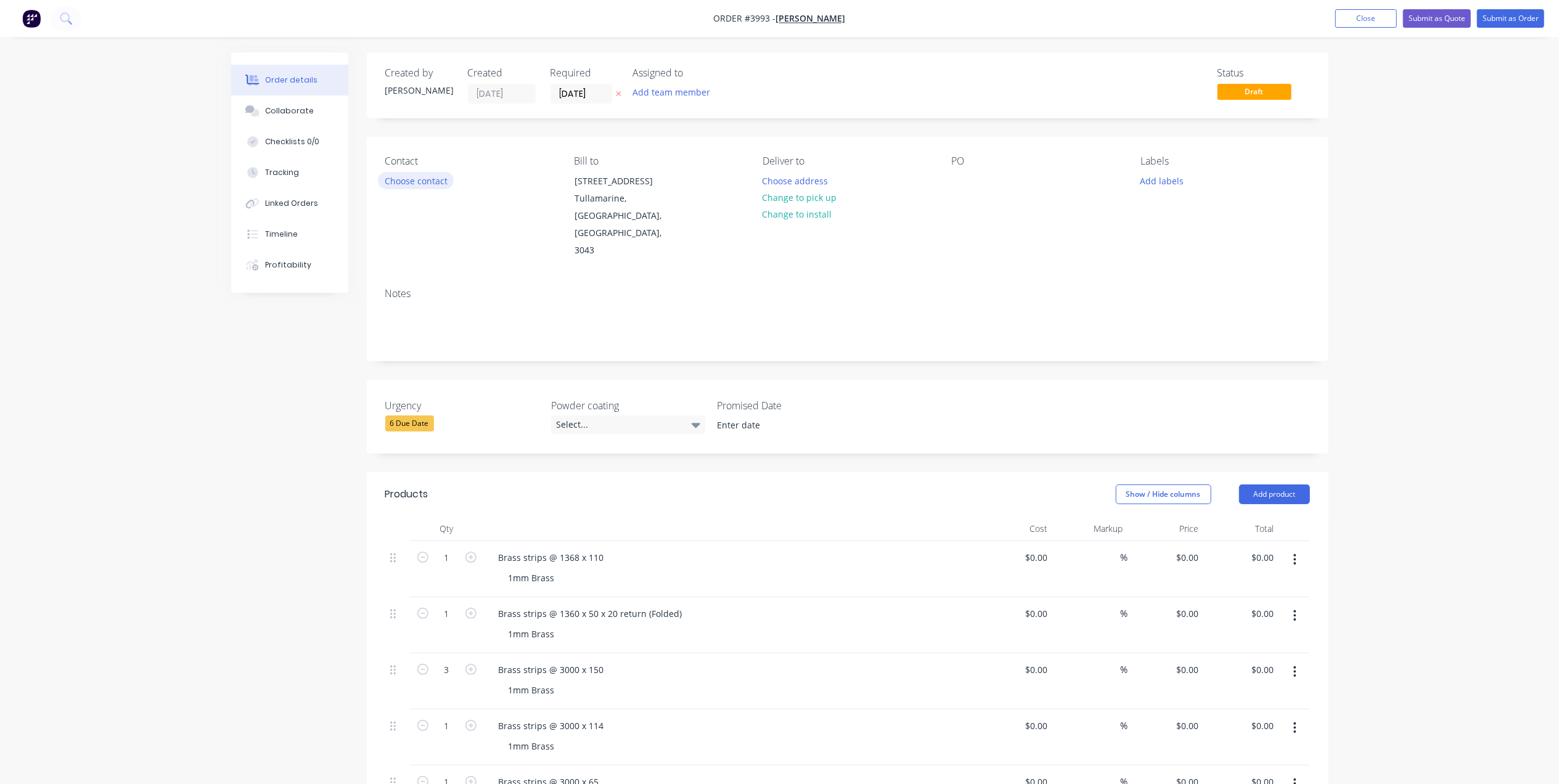
click at [442, 173] on button "Choose contact" at bounding box center [416, 181] width 76 height 17
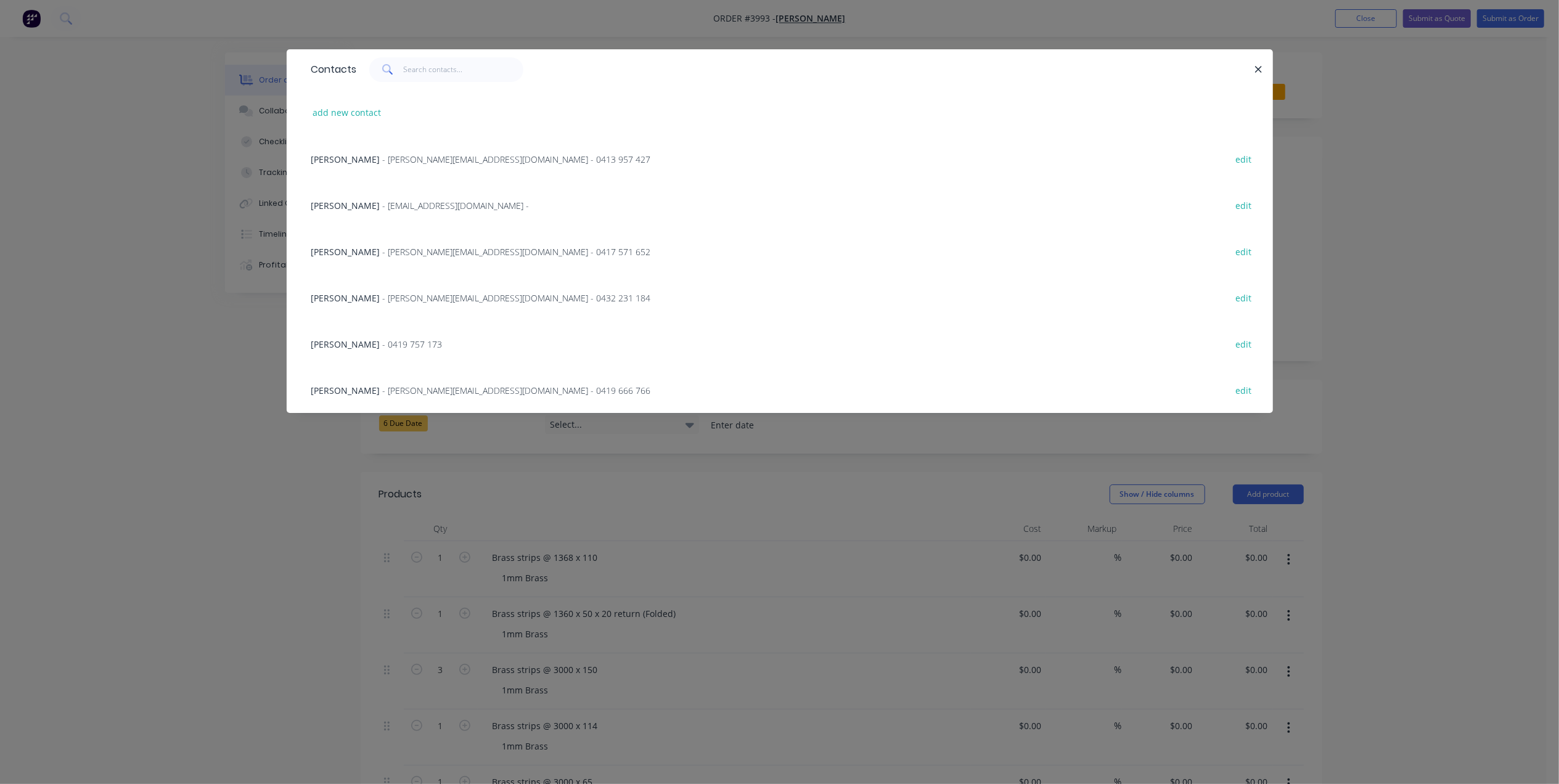
click at [362, 204] on span "[PERSON_NAME]" at bounding box center [346, 206] width 69 height 12
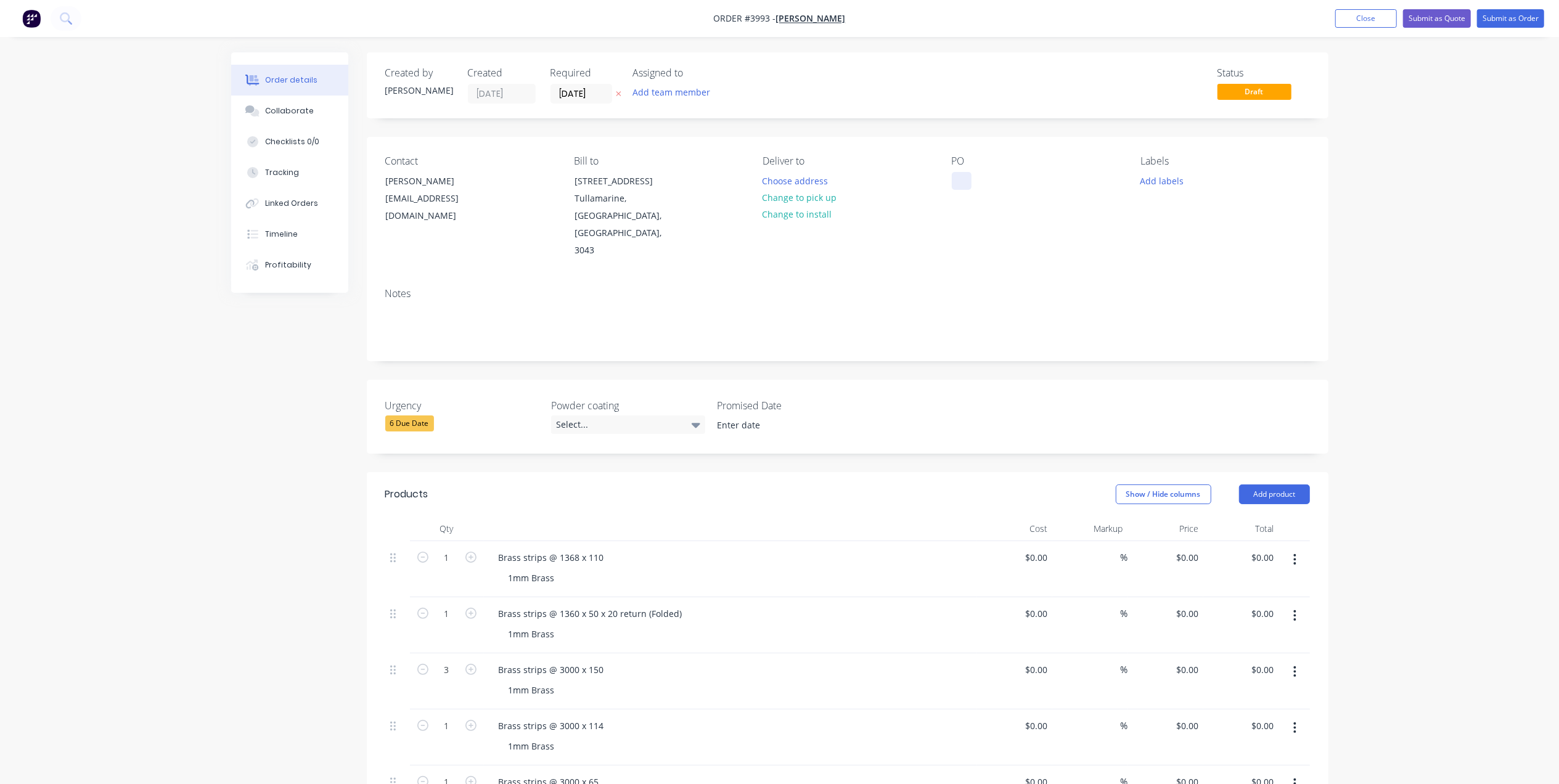
click at [960, 177] on div at bounding box center [962, 181] width 20 height 18
click at [699, 99] on button "Add team member" at bounding box center [671, 92] width 90 height 17
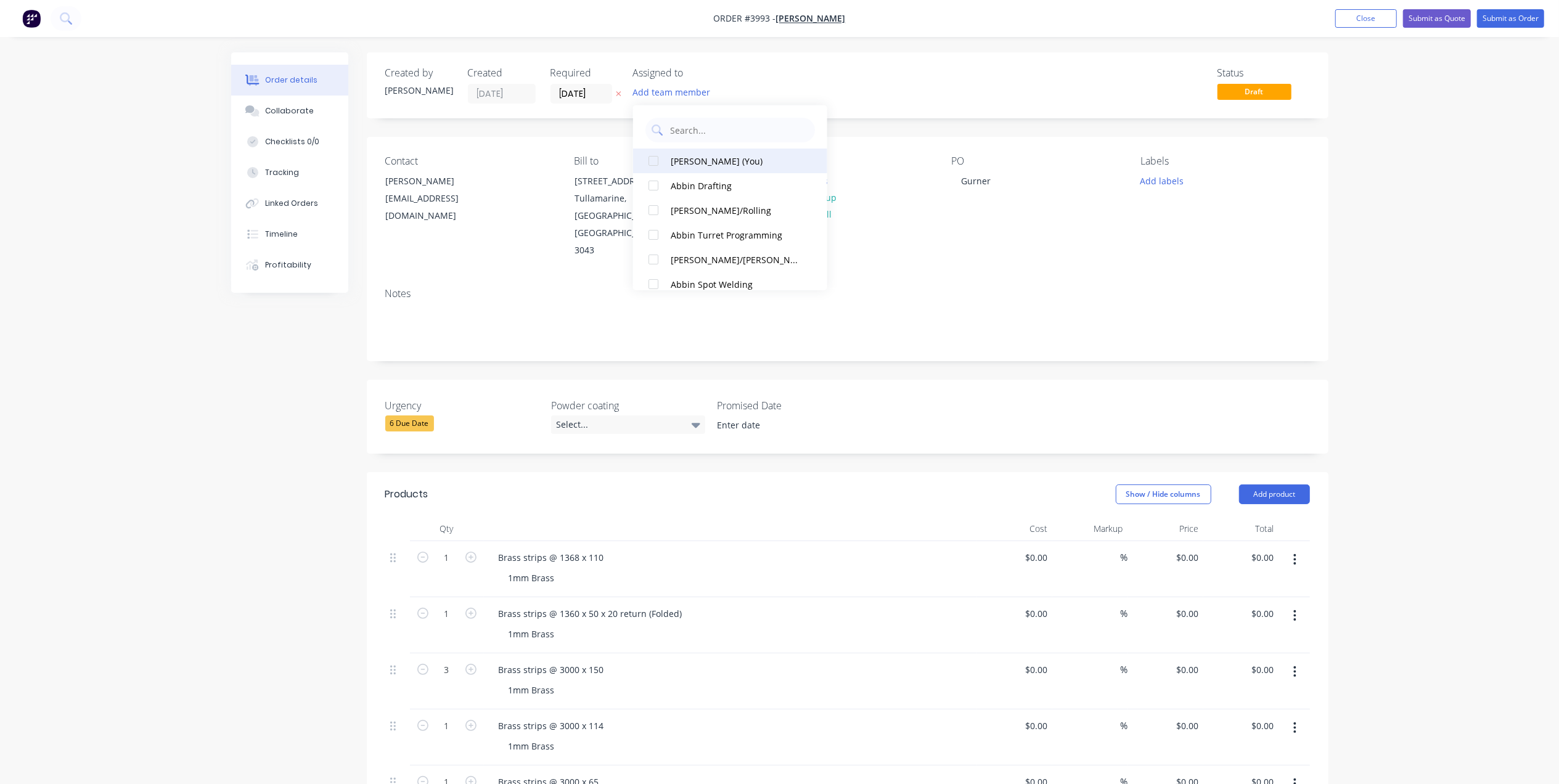
click at [701, 160] on div "[PERSON_NAME] (You)" at bounding box center [736, 161] width 131 height 13
click at [571, 93] on input "[DATE]" at bounding box center [581, 93] width 61 height 19
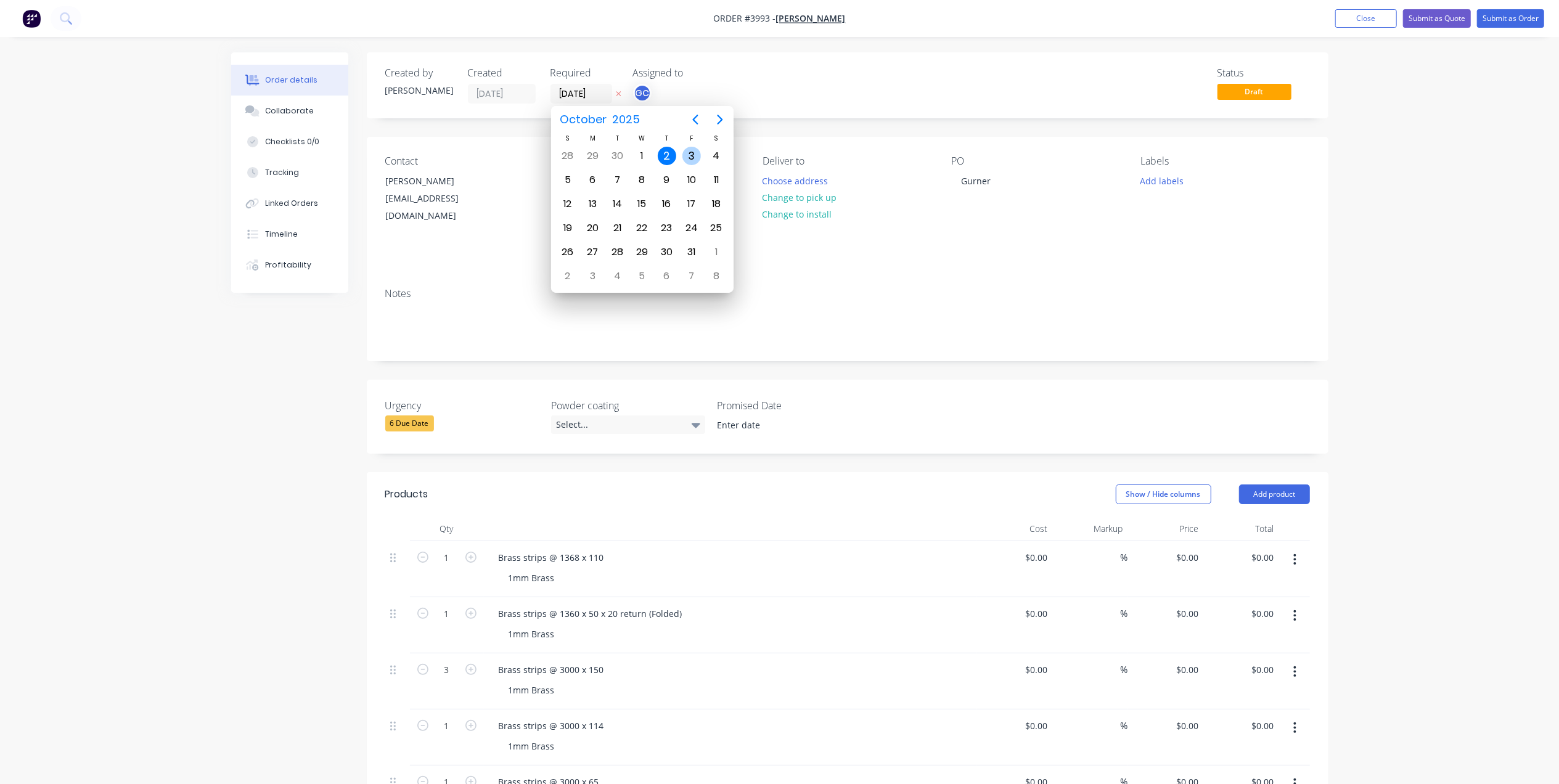
click at [691, 152] on div "3" at bounding box center [691, 155] width 19 height 19
type input "[DATE]"
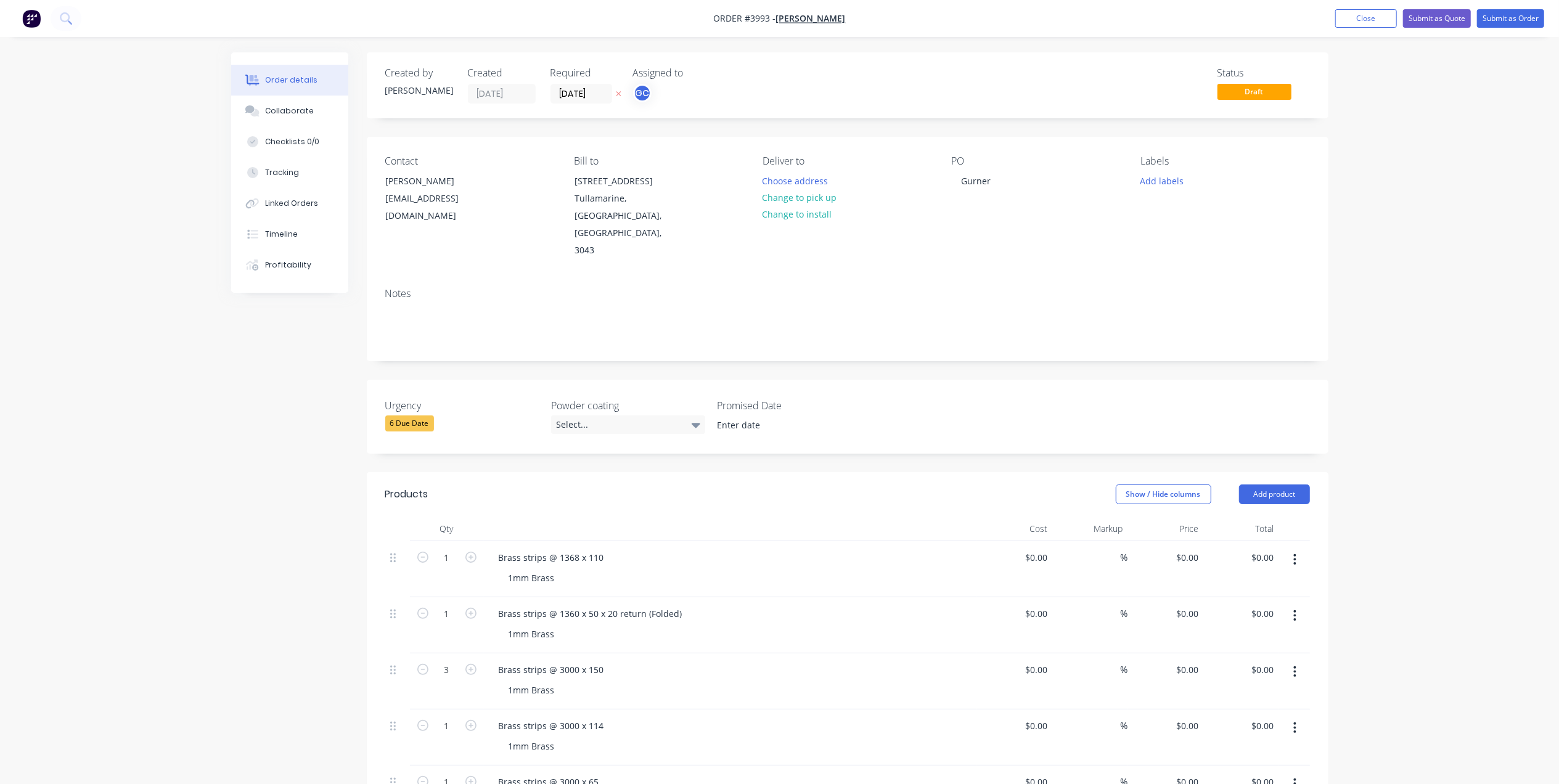
click at [1087, 211] on div "PO Gurner" at bounding box center [1037, 208] width 169 height 104
click at [1185, 180] on button "Add labels" at bounding box center [1162, 181] width 57 height 17
click at [1215, 260] on div "A2-[MEDICAL_DATA]" at bounding box center [1215, 258] width 81 height 14
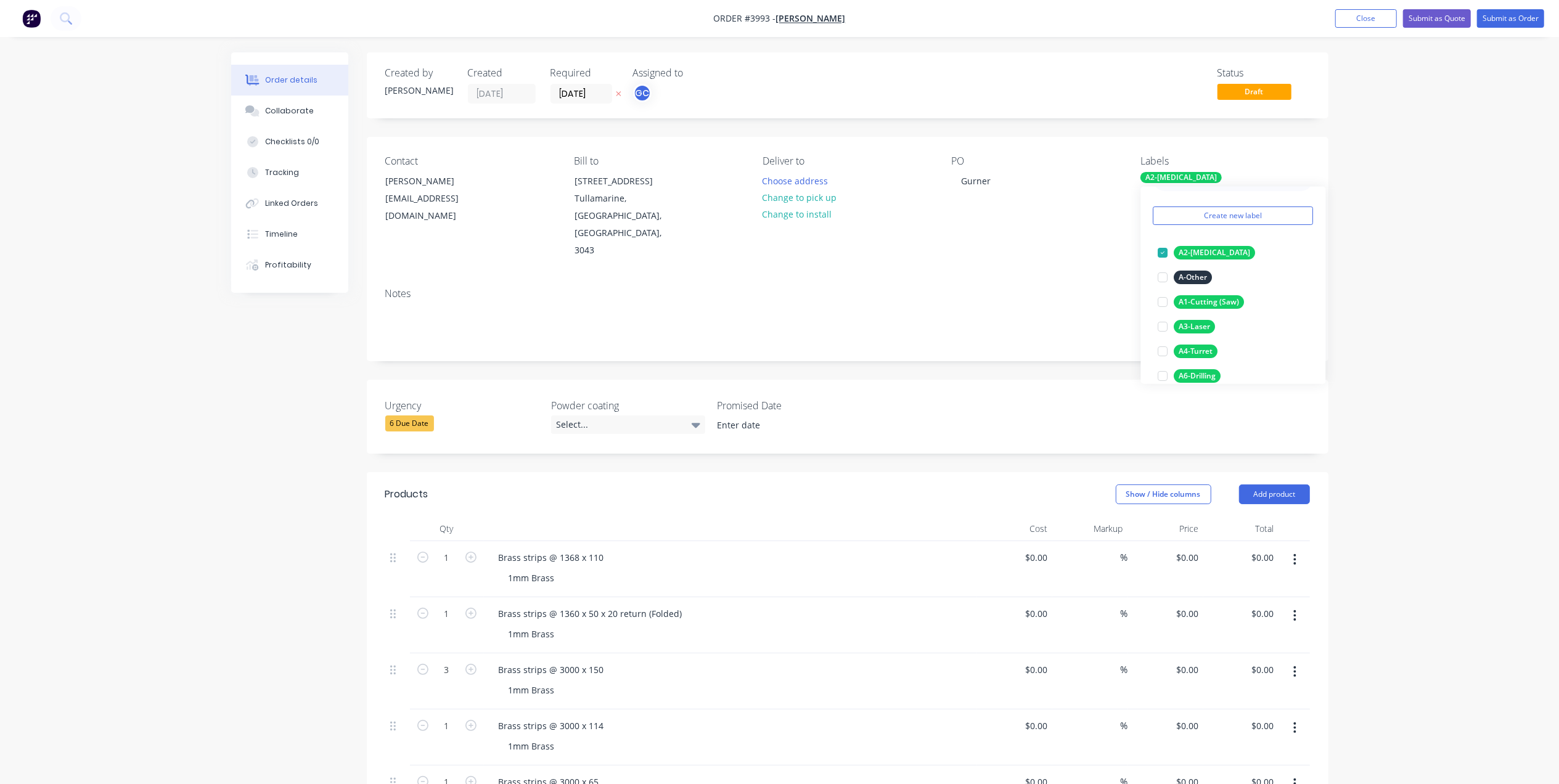
click at [1046, 278] on div "Notes" at bounding box center [848, 319] width 962 height 83
click at [1502, 11] on button "Submit as Order" at bounding box center [1511, 18] width 67 height 19
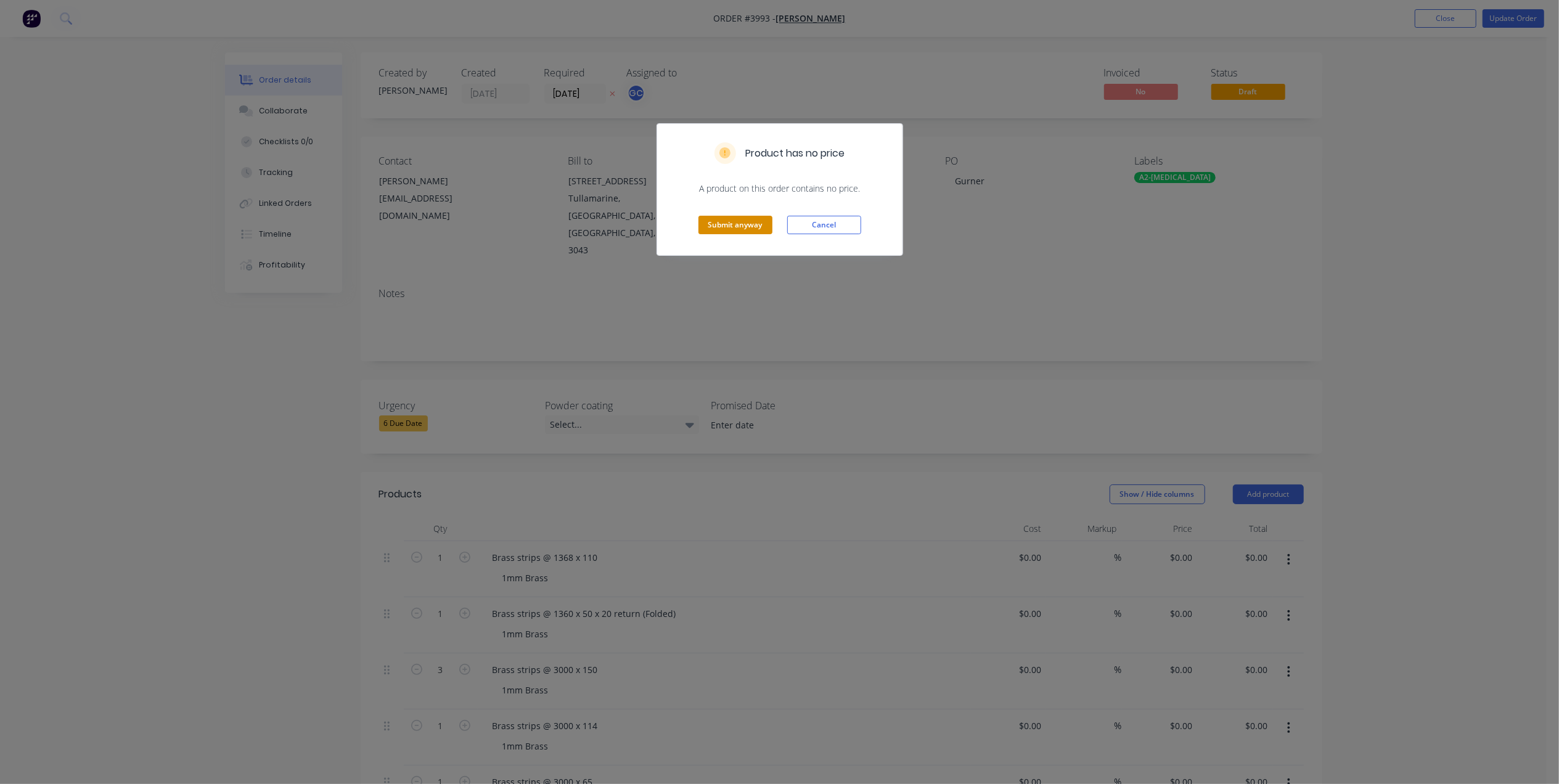
click at [750, 215] on button "Submit anyway" at bounding box center [735, 224] width 74 height 19
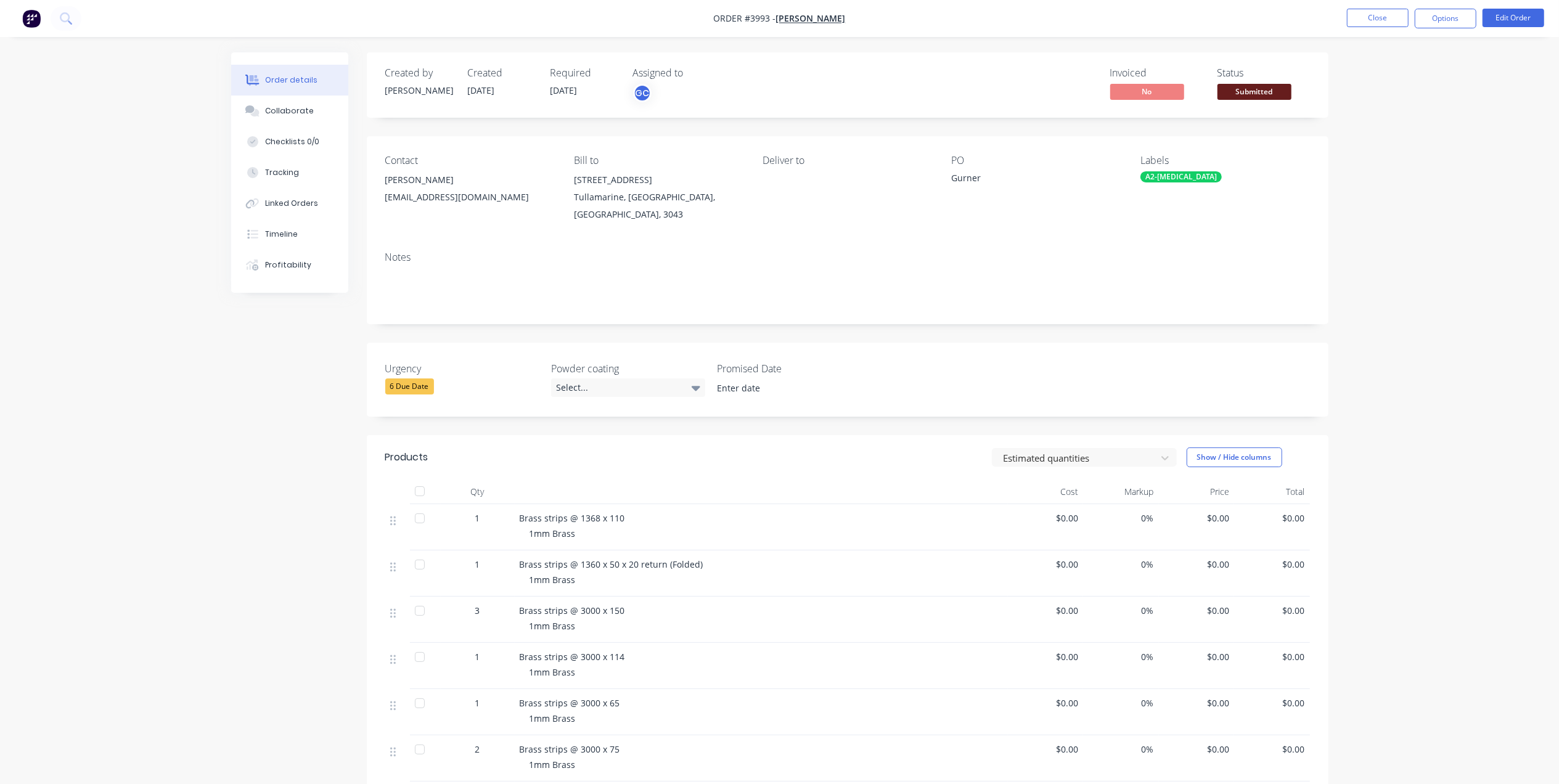
click at [1251, 94] on span "Submitted" at bounding box center [1254, 92] width 74 height 15
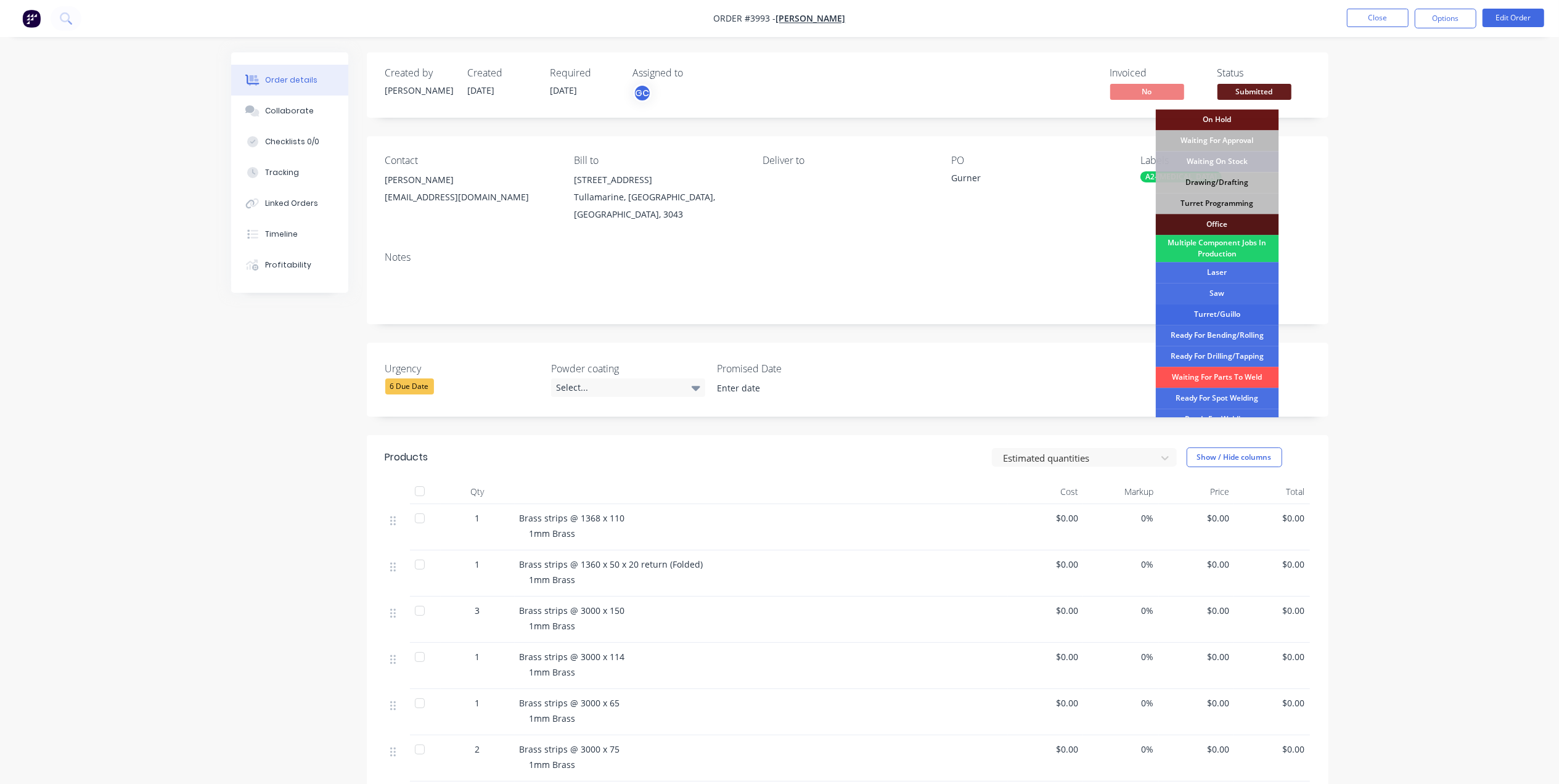
click at [1241, 316] on div "Turret/Guillo" at bounding box center [1217, 314] width 123 height 21
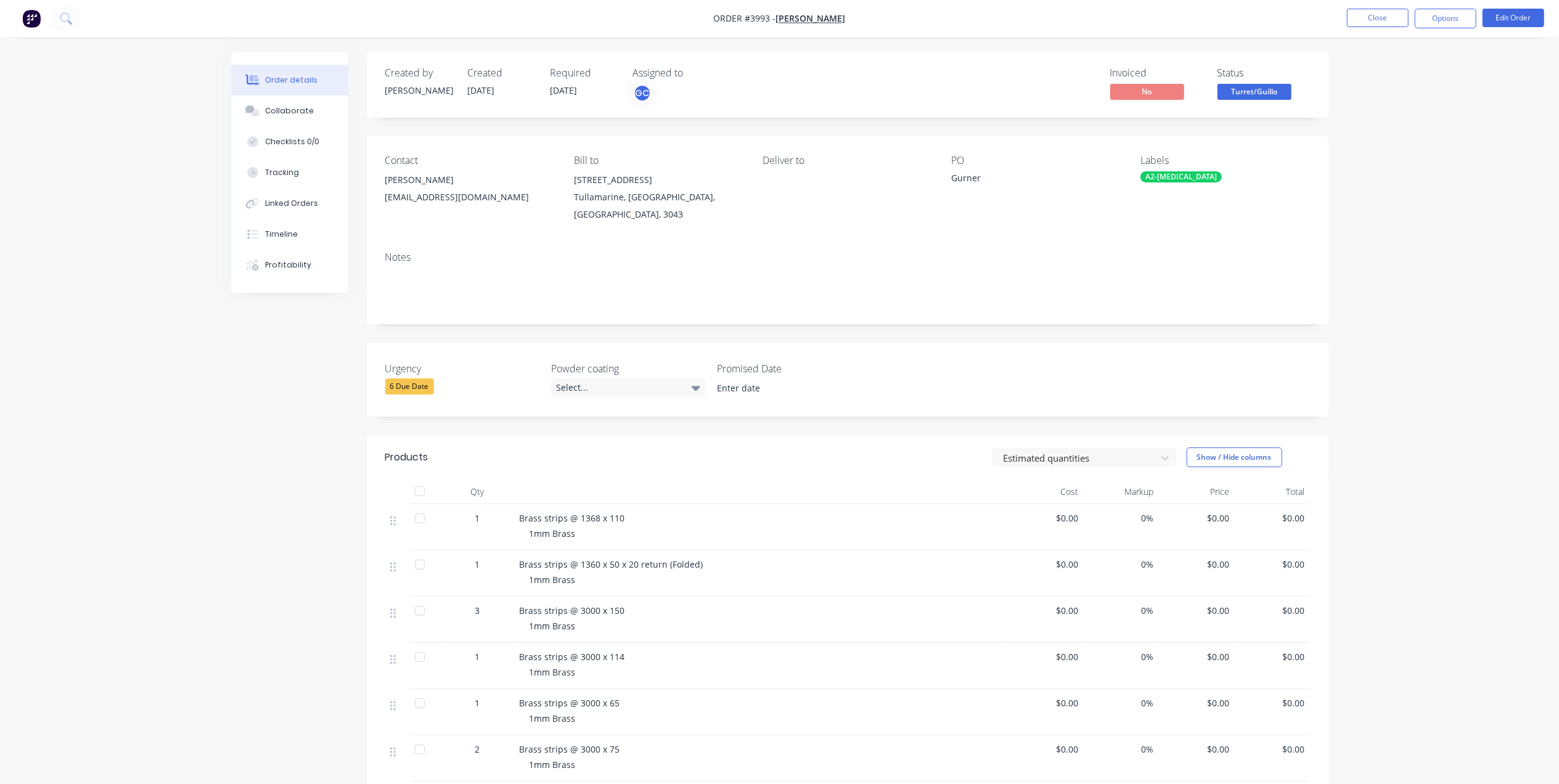
click at [387, 365] on div "Urgency 6 Due Date" at bounding box center [462, 379] width 154 height 37
click at [412, 380] on div "6 Due Date" at bounding box center [409, 386] width 48 height 16
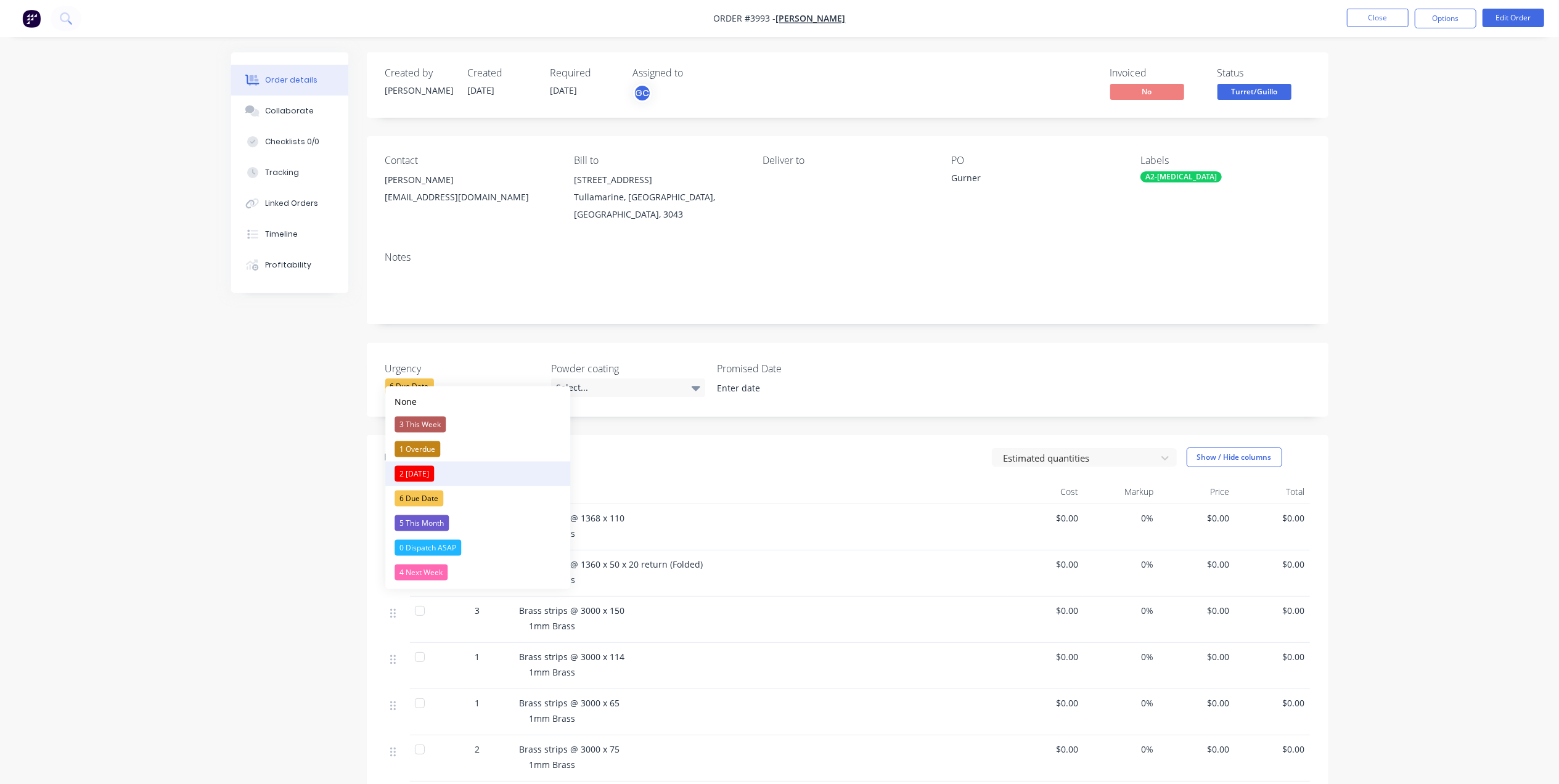
click at [424, 468] on div "2 [DATE]" at bounding box center [414, 473] width 39 height 16
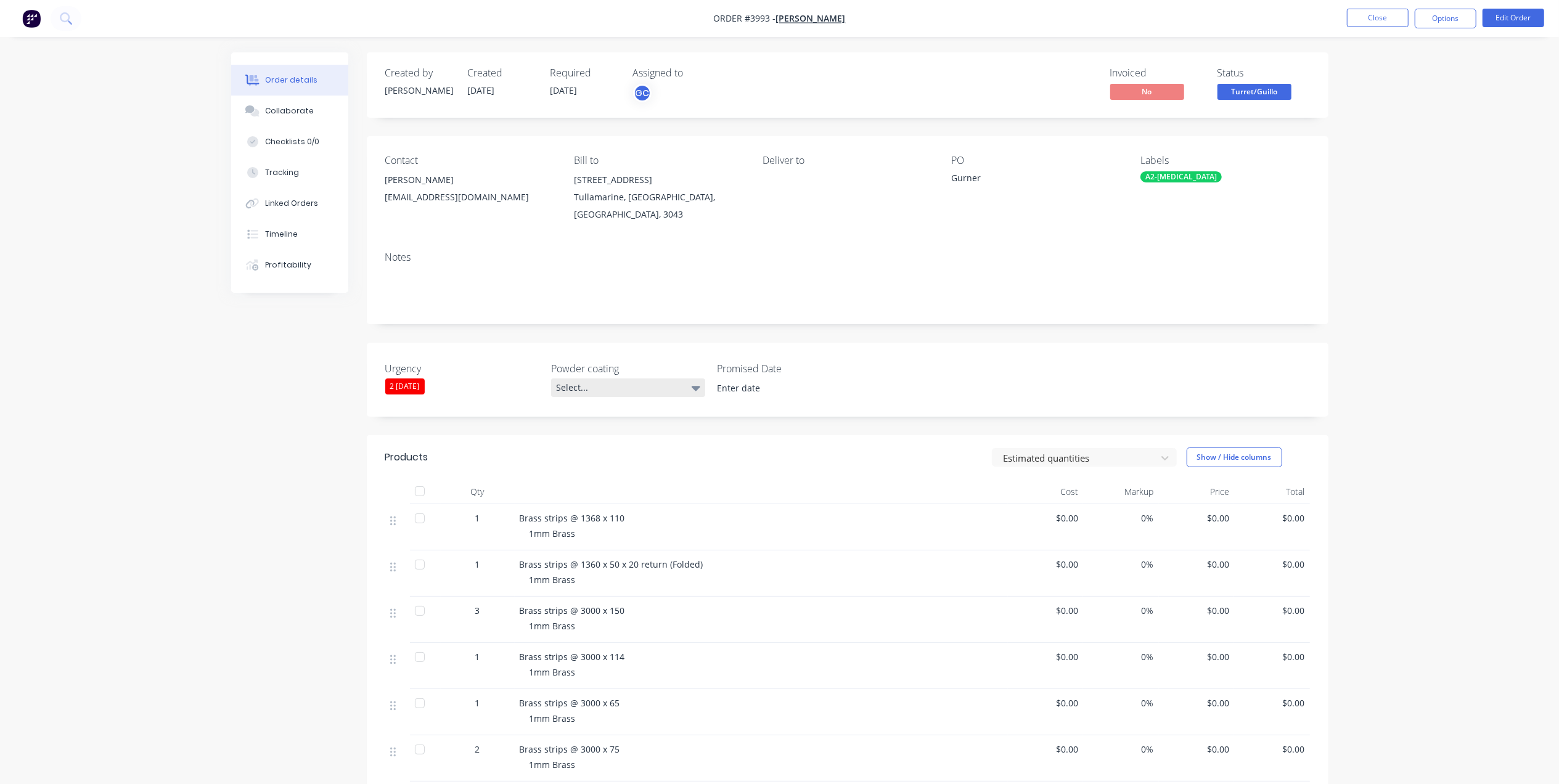
click at [631, 382] on div "Select..." at bounding box center [628, 387] width 154 height 19
click at [756, 386] on label at bounding box center [785, 388] width 155 height 20
click at [756, 386] on input at bounding box center [785, 388] width 154 height 19
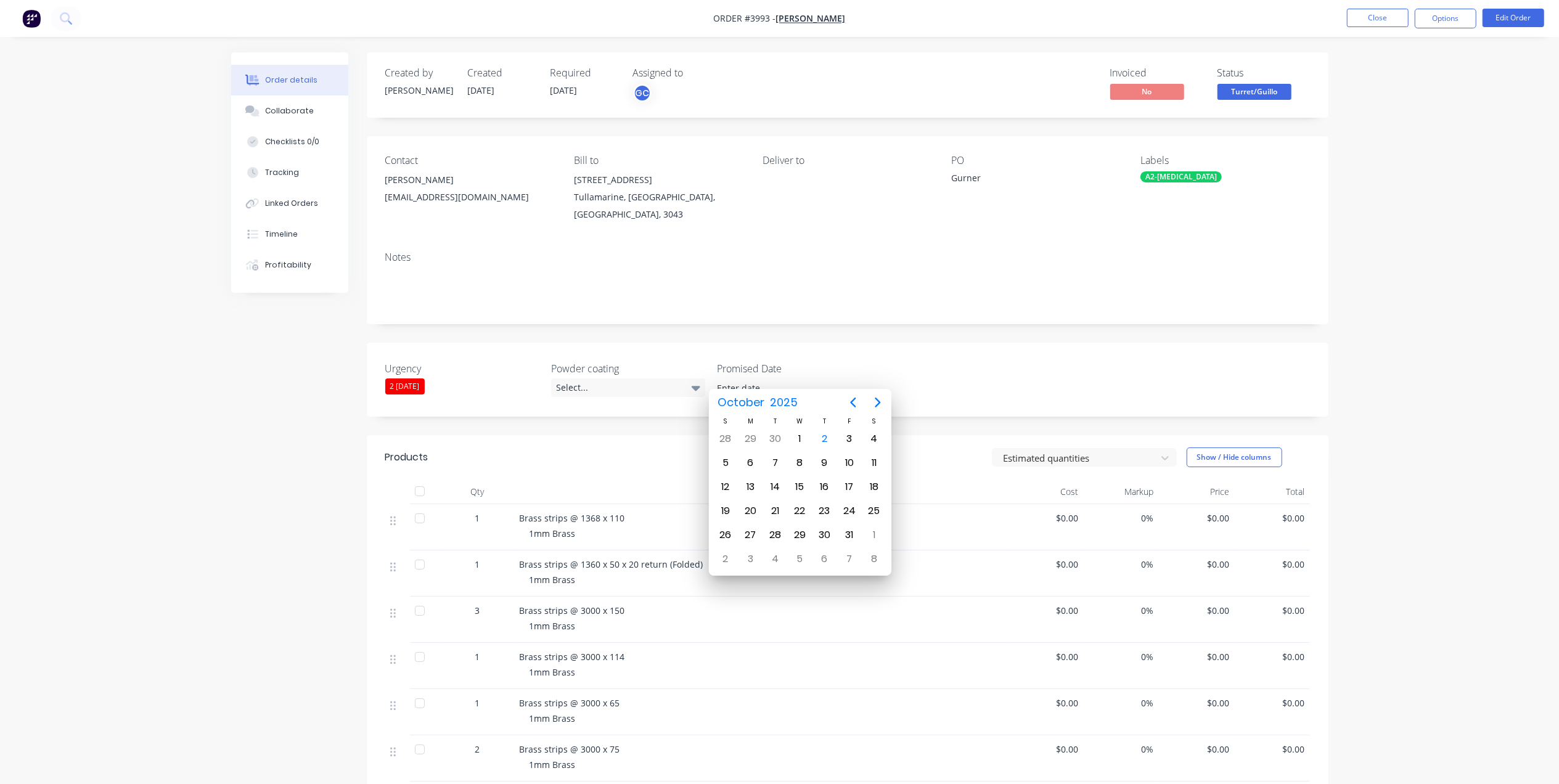
click at [756, 384] on label at bounding box center [785, 388] width 155 height 20
click at [756, 384] on input at bounding box center [785, 388] width 154 height 19
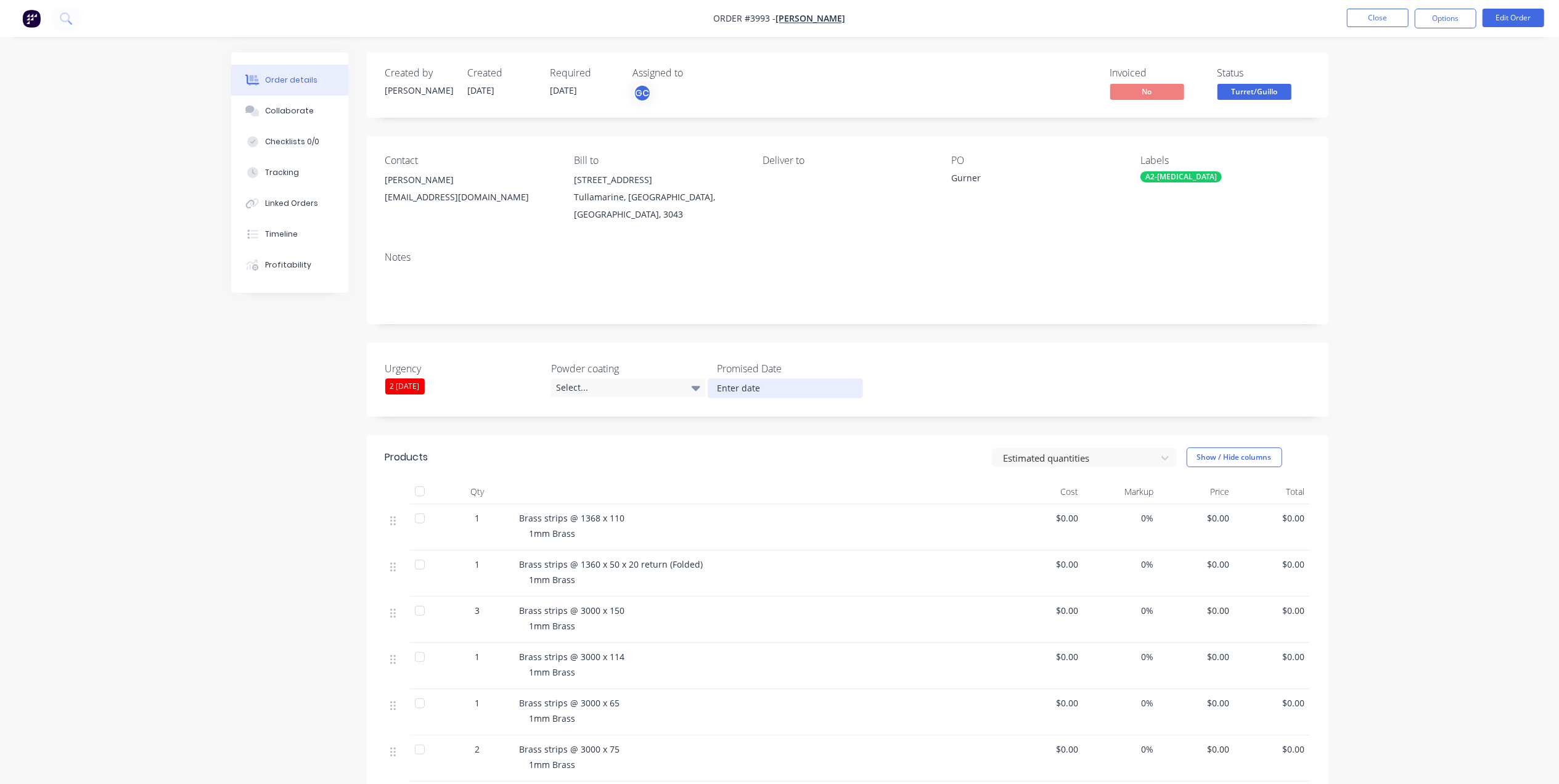
click at [757, 382] on input at bounding box center [785, 388] width 154 height 19
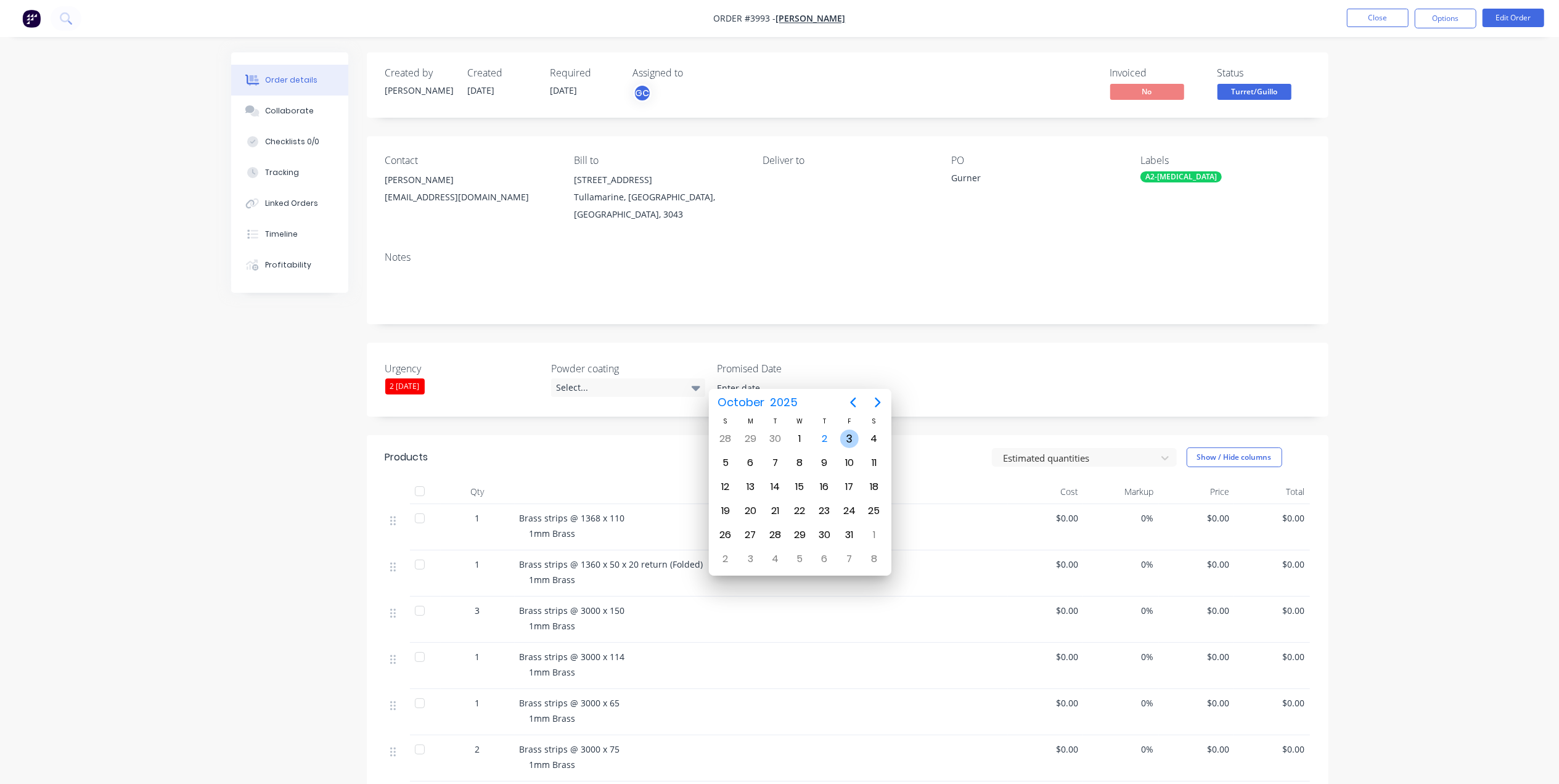
click at [858, 436] on div "3" at bounding box center [849, 438] width 25 height 23
type input "[DATE]"
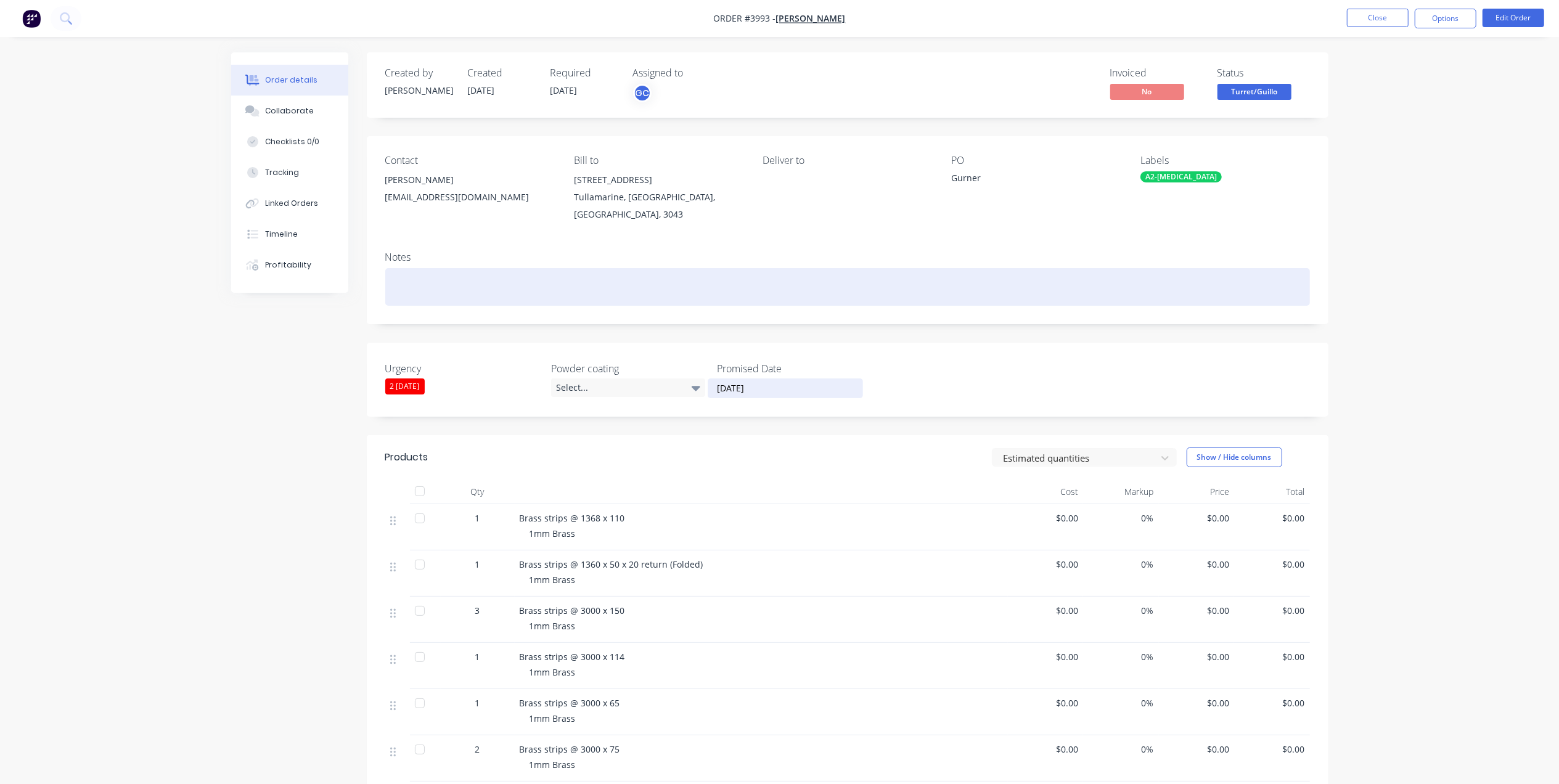
click at [923, 268] on div at bounding box center [847, 287] width 924 height 37
click at [519, 276] on div at bounding box center [847, 287] width 924 height 37
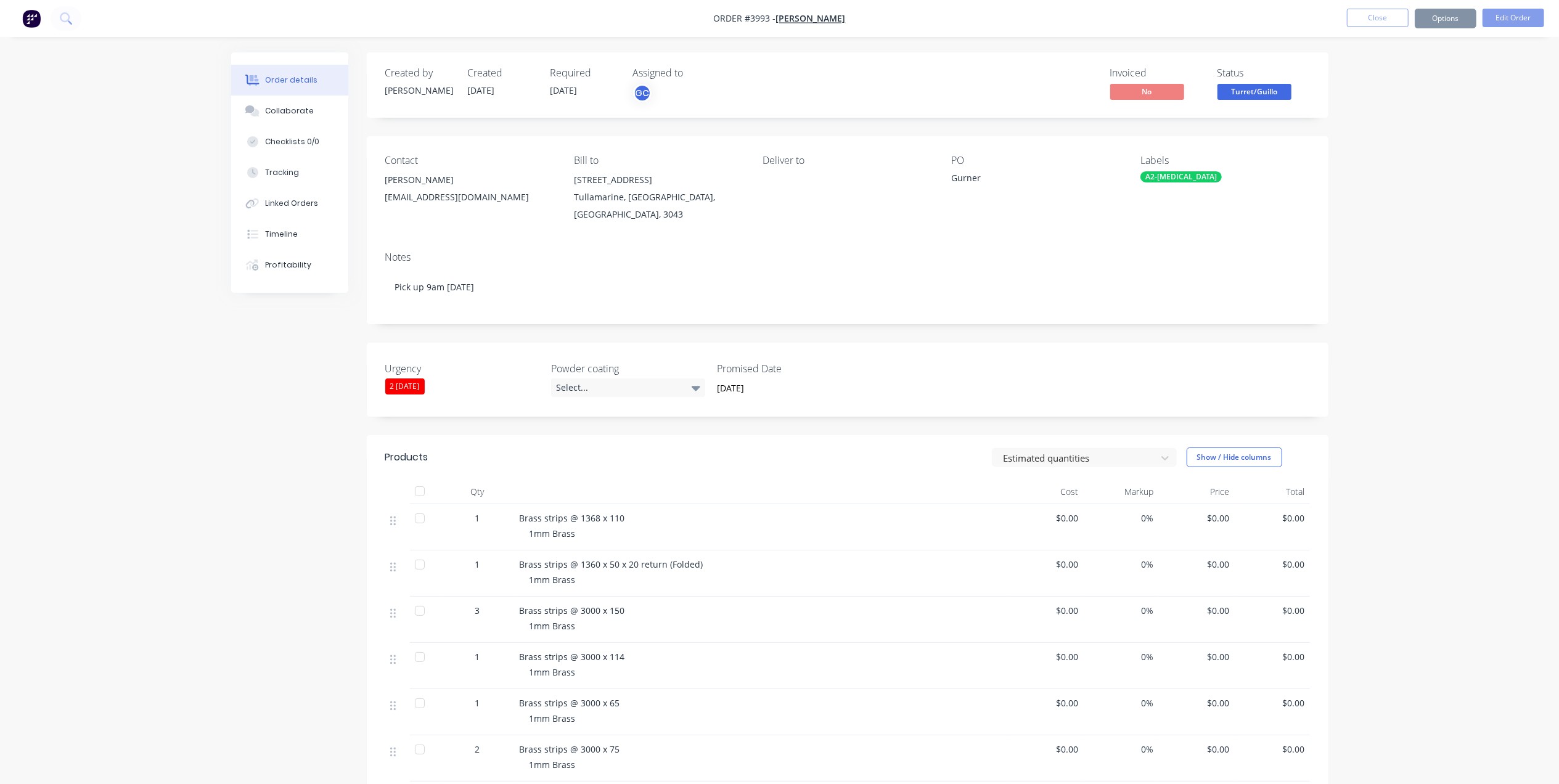
click at [782, 188] on div "Deliver to" at bounding box center [847, 189] width 169 height 68
click at [784, 173] on div "Deliver to" at bounding box center [847, 189] width 169 height 68
click at [790, 161] on div "Deliver to" at bounding box center [847, 161] width 169 height 12
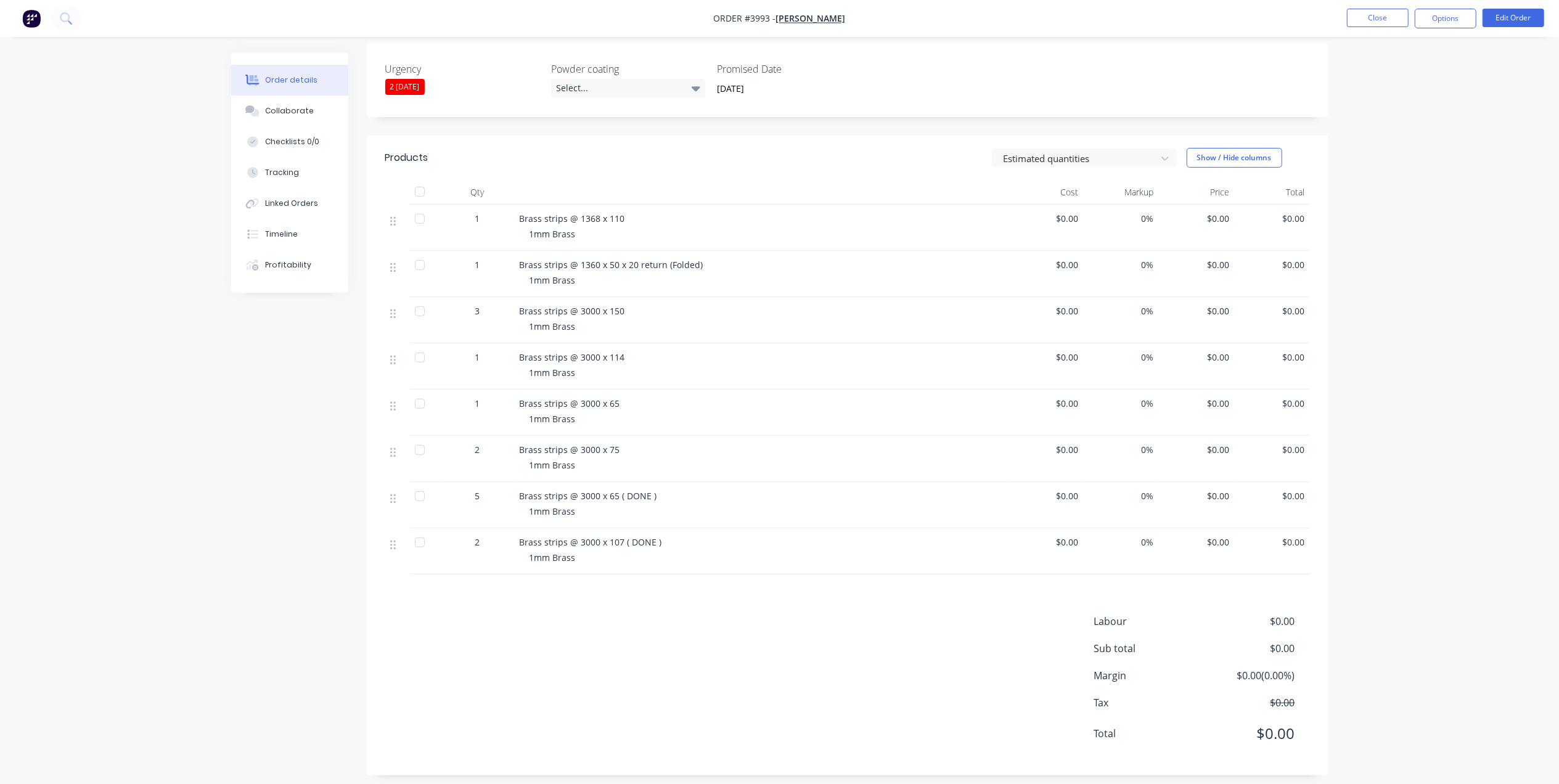
scroll to position [0, 0]
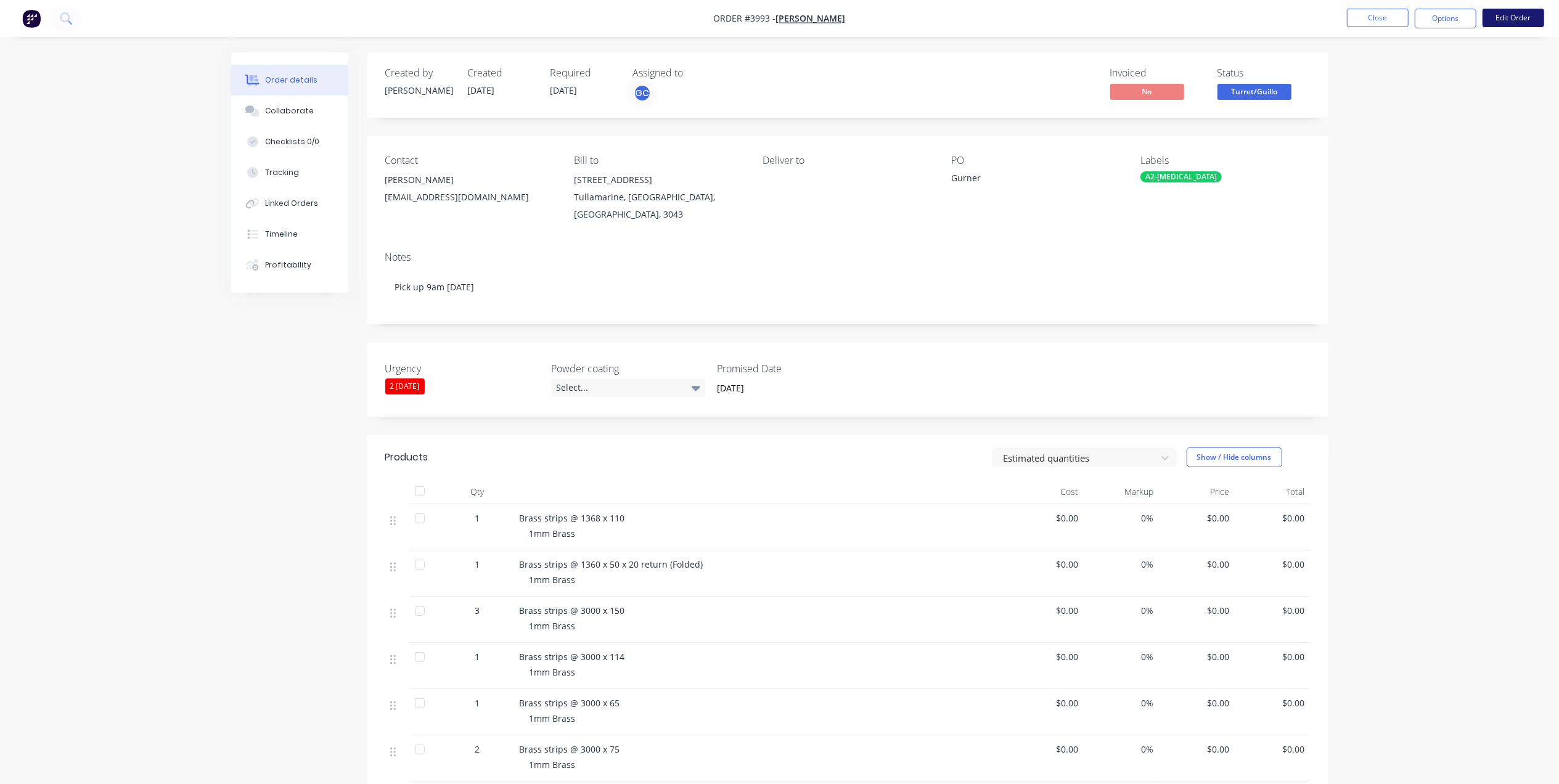
click at [1512, 15] on button "Edit Order" at bounding box center [1513, 17] width 62 height 19
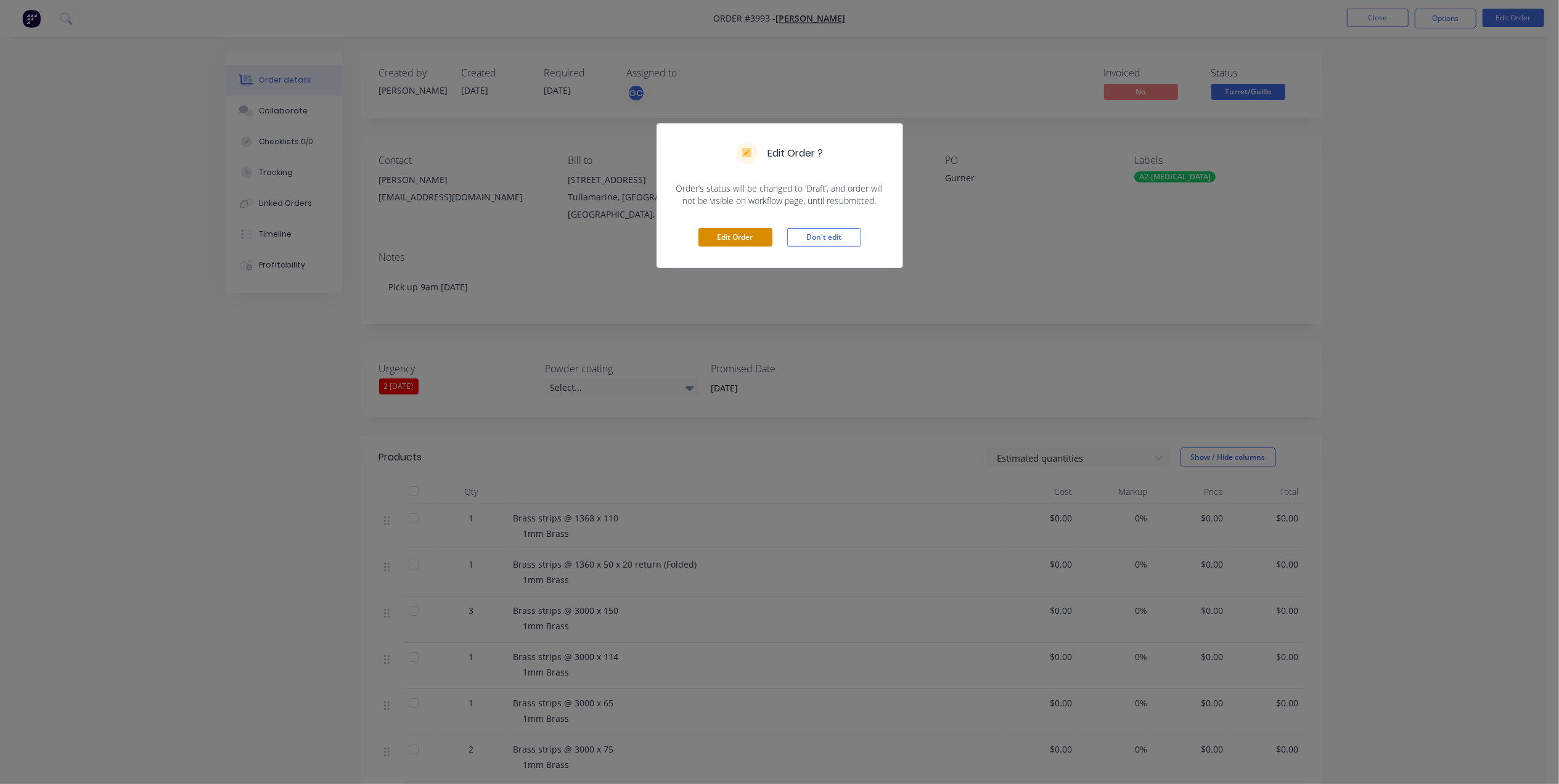
click at [704, 234] on button "Edit Order" at bounding box center [735, 237] width 74 height 19
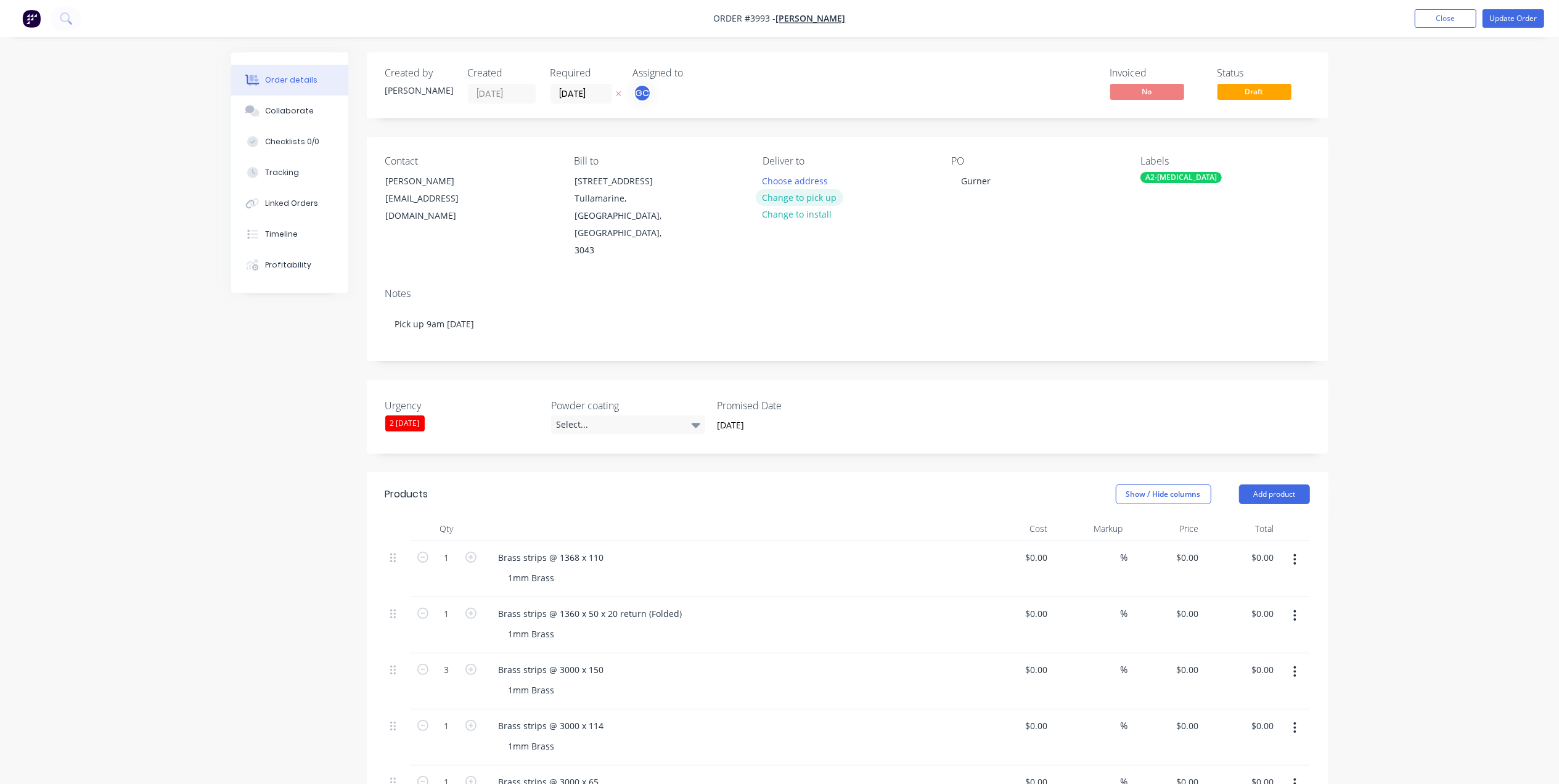
click at [812, 197] on button "Change to pick up" at bounding box center [800, 197] width 88 height 17
click at [1507, 15] on button "Update Order" at bounding box center [1513, 18] width 62 height 19
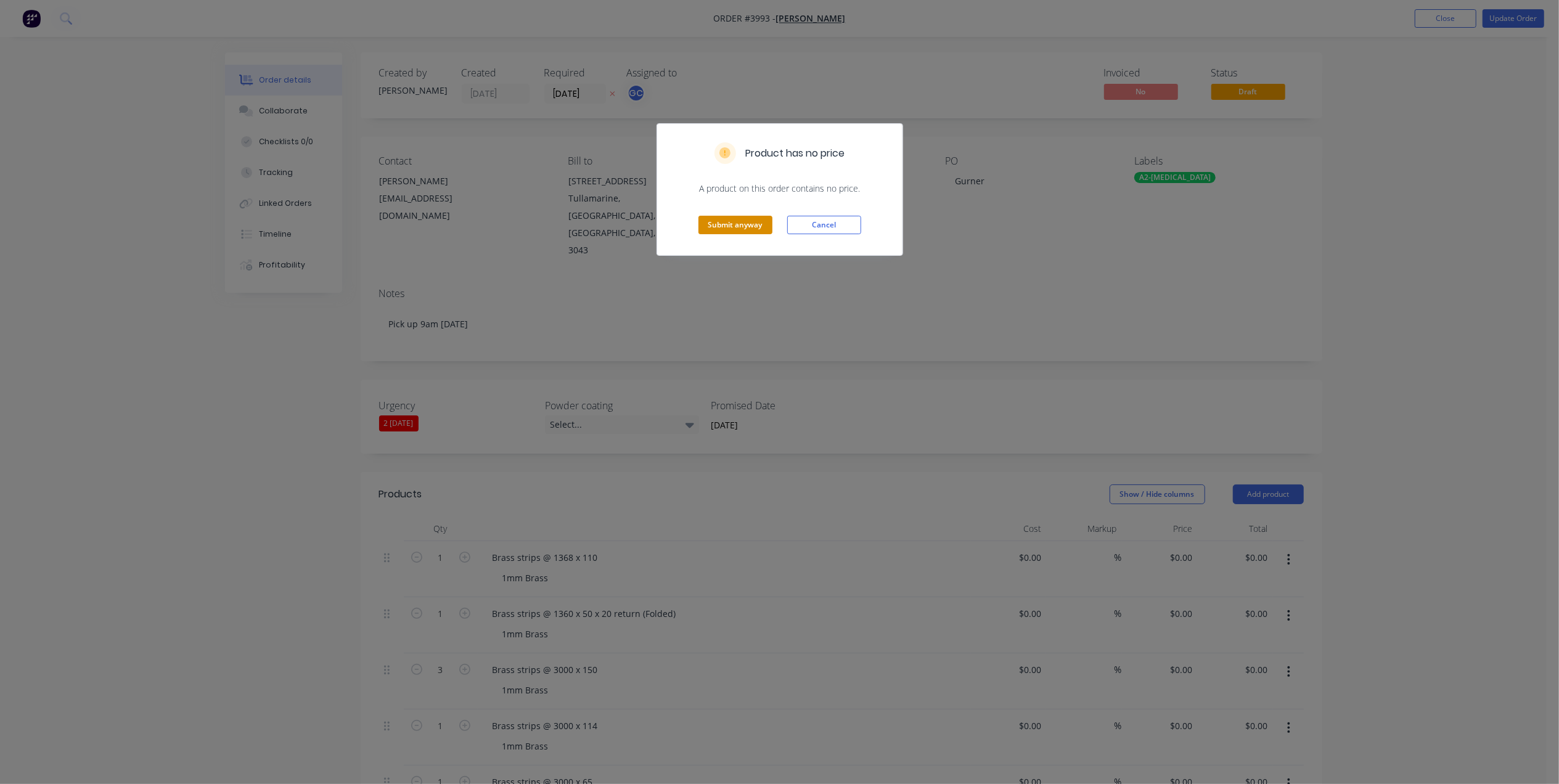
click at [756, 229] on button "Submit anyway" at bounding box center [735, 224] width 74 height 19
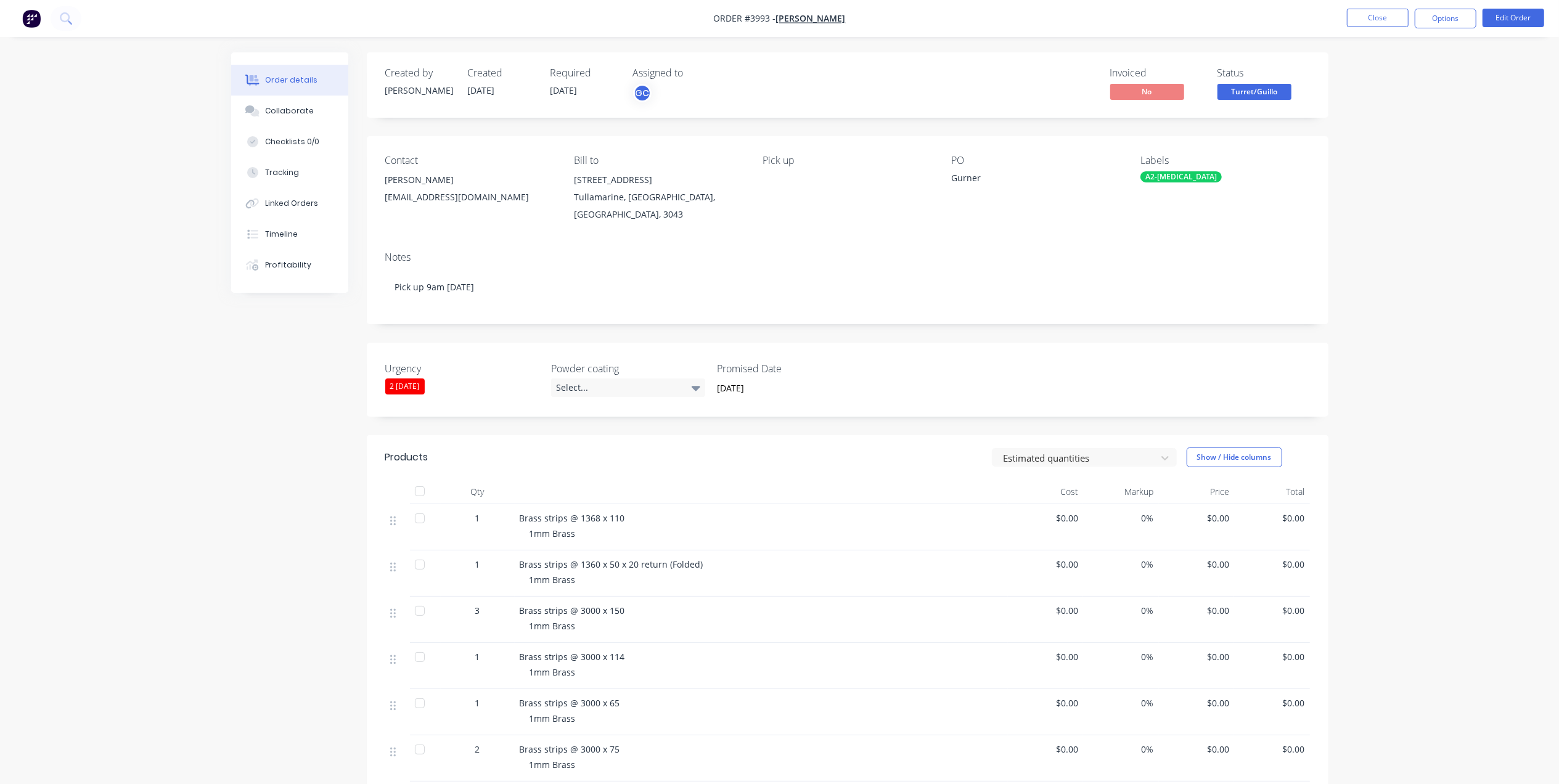
scroll to position [246, 0]
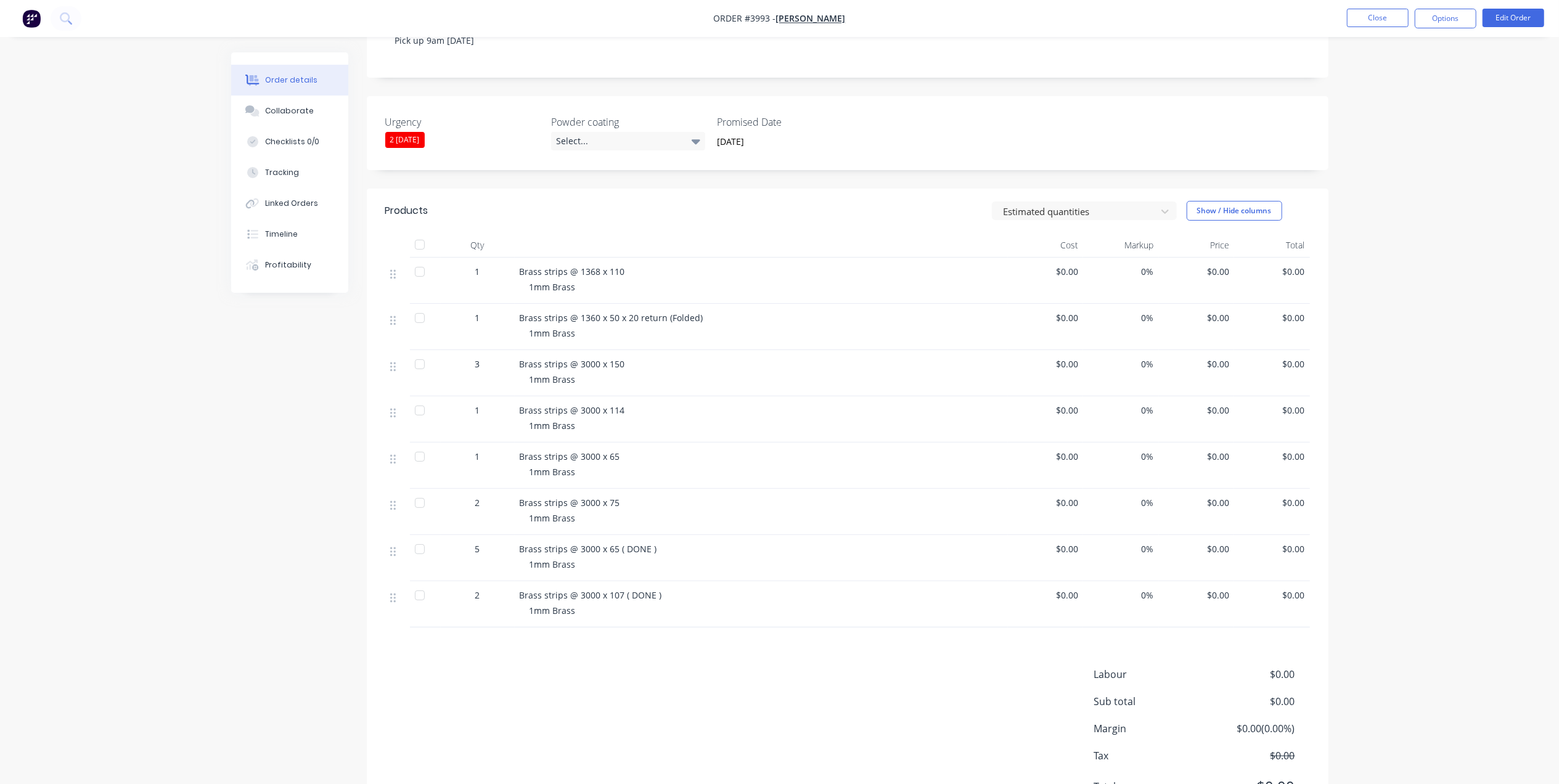
click at [418, 536] on div at bounding box center [420, 549] width 25 height 24
click at [422, 583] on div at bounding box center [420, 595] width 25 height 24
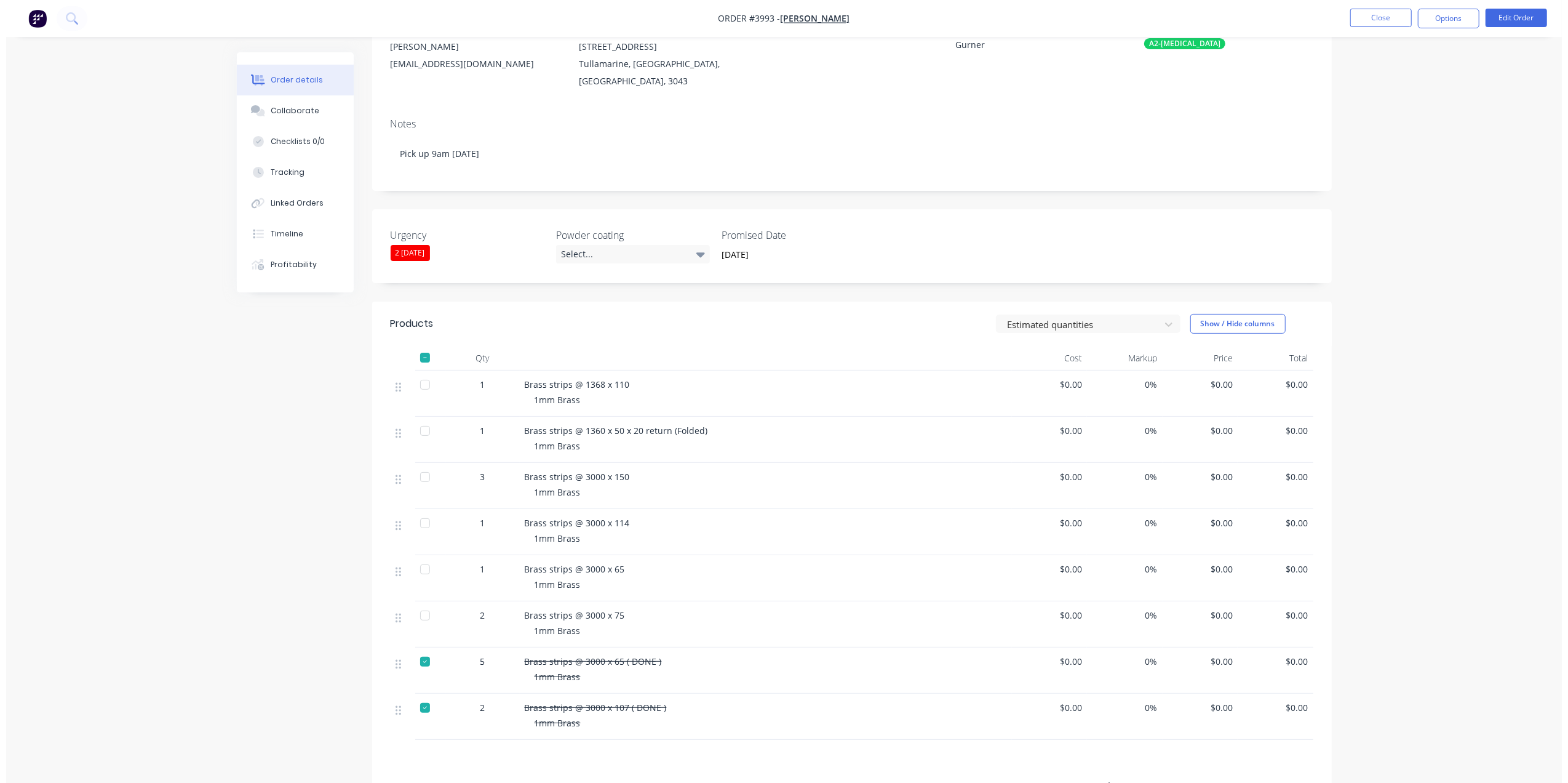
scroll to position [0, 0]
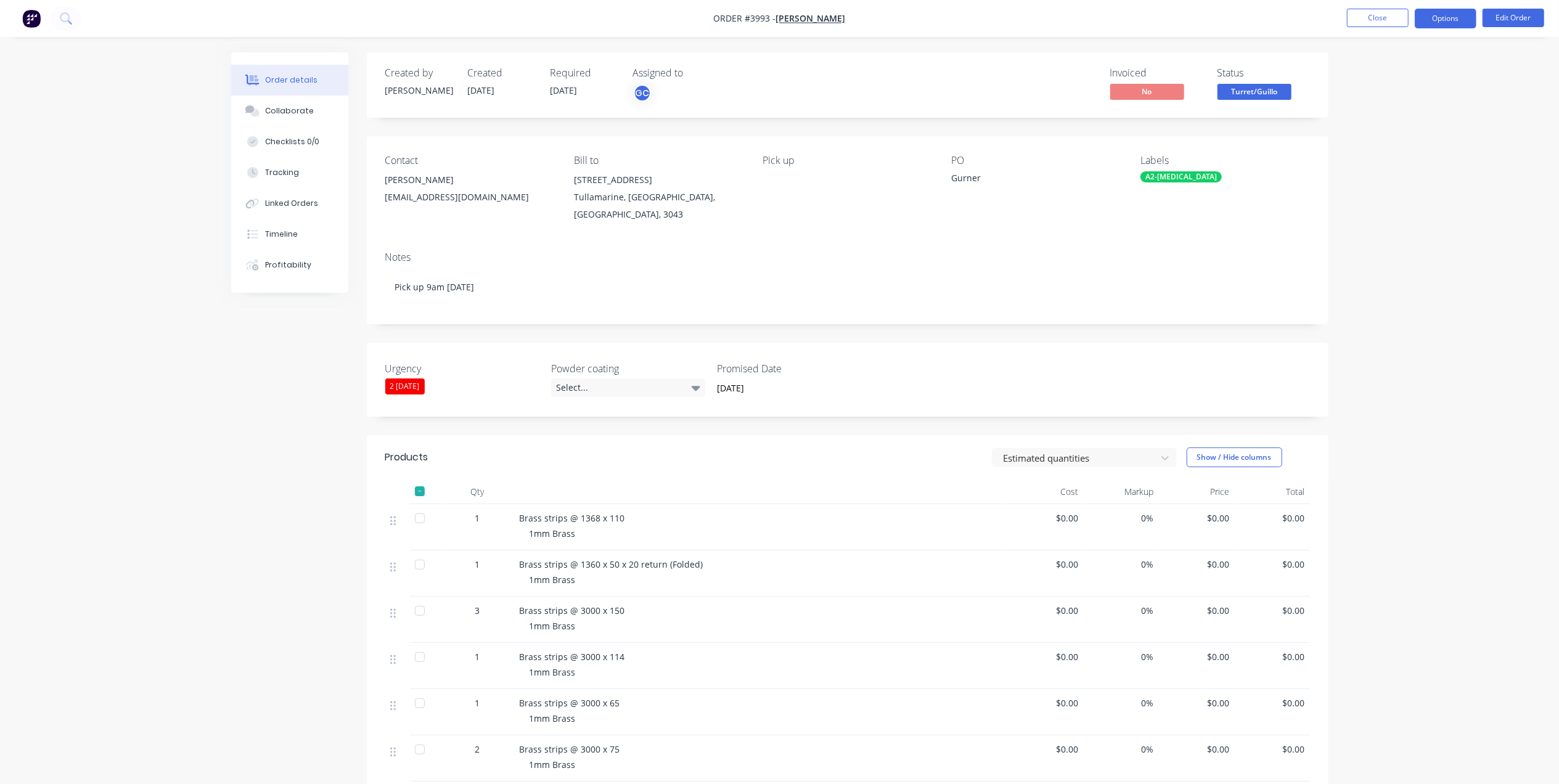
click at [1440, 28] on button "Options" at bounding box center [1445, 18] width 62 height 20
click at [1403, 151] on div "Work Order" at bounding box center [1409, 149] width 114 height 18
click at [1399, 124] on div "Without pricing" at bounding box center [1409, 124] width 114 height 18
click at [1129, 37] on div "Order details Collaborate Checklists 0/0 Tracking Linked Orders Timeline Profit…" at bounding box center [779, 546] width 1559 height 1093
click at [1376, 13] on button "Close" at bounding box center [1378, 17] width 62 height 19
